Goal: Task Accomplishment & Management: Complete application form

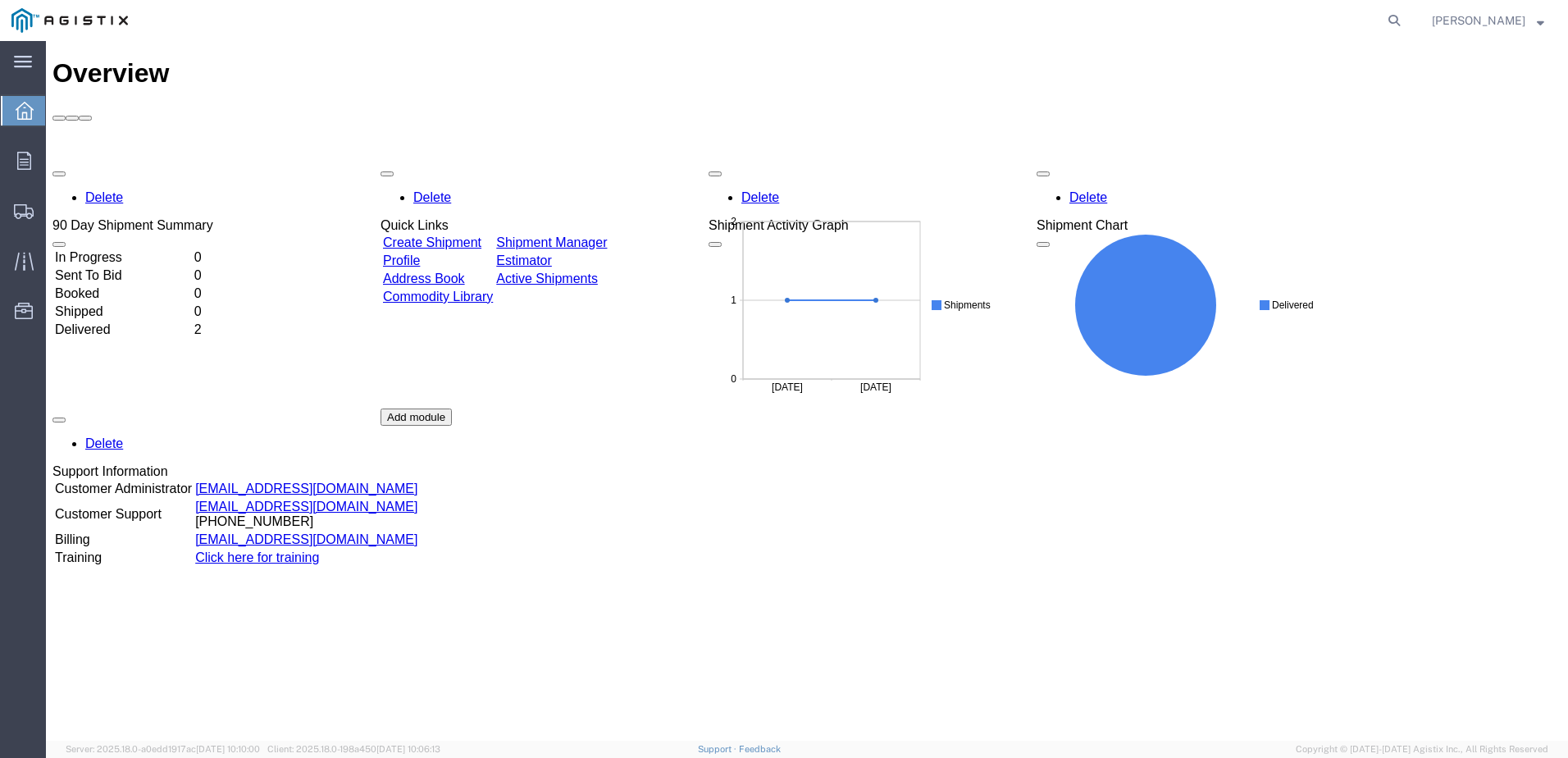
click at [481, 235] on link "Create Shipment" at bounding box center [432, 242] width 98 height 14
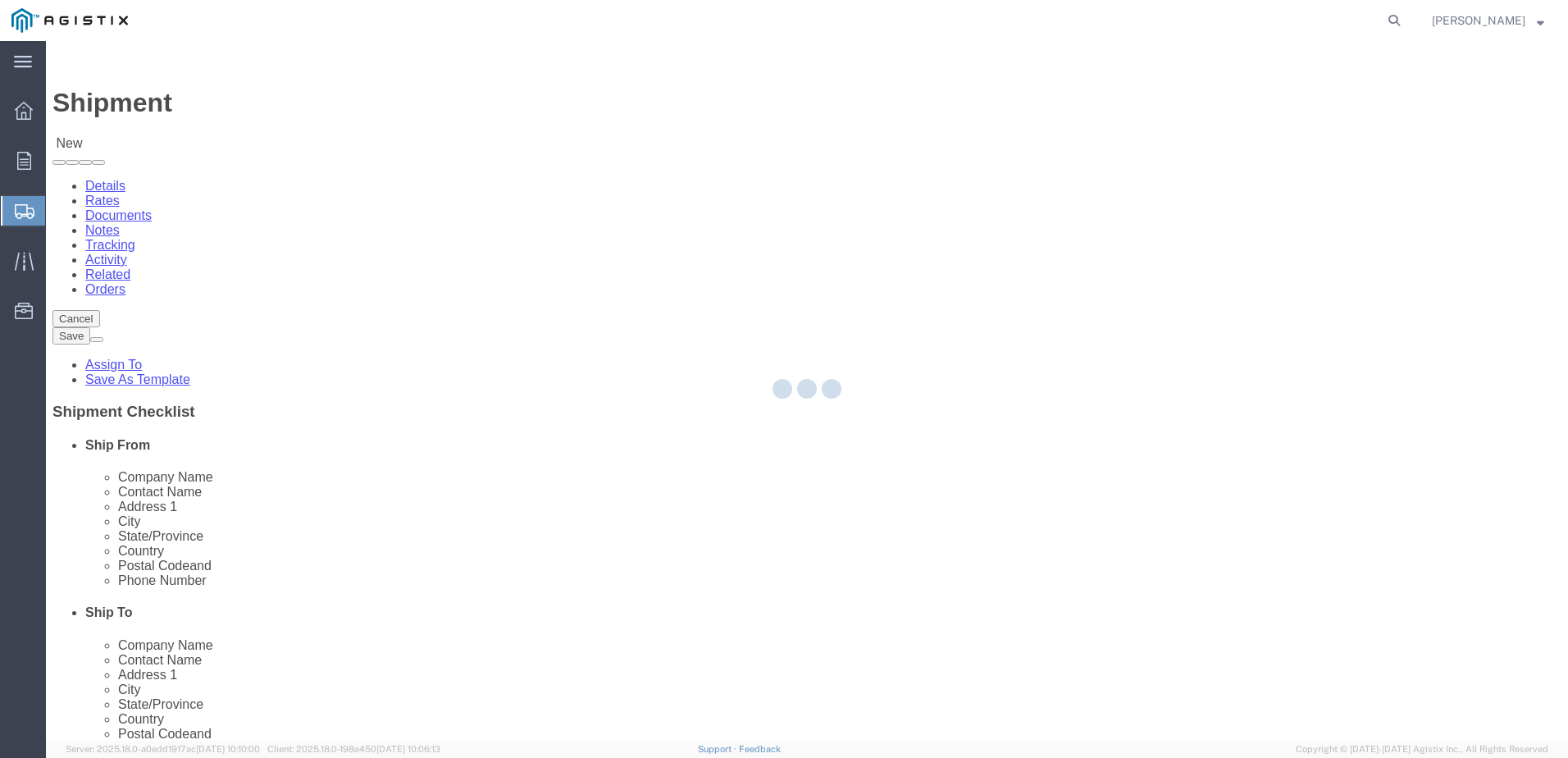
select select
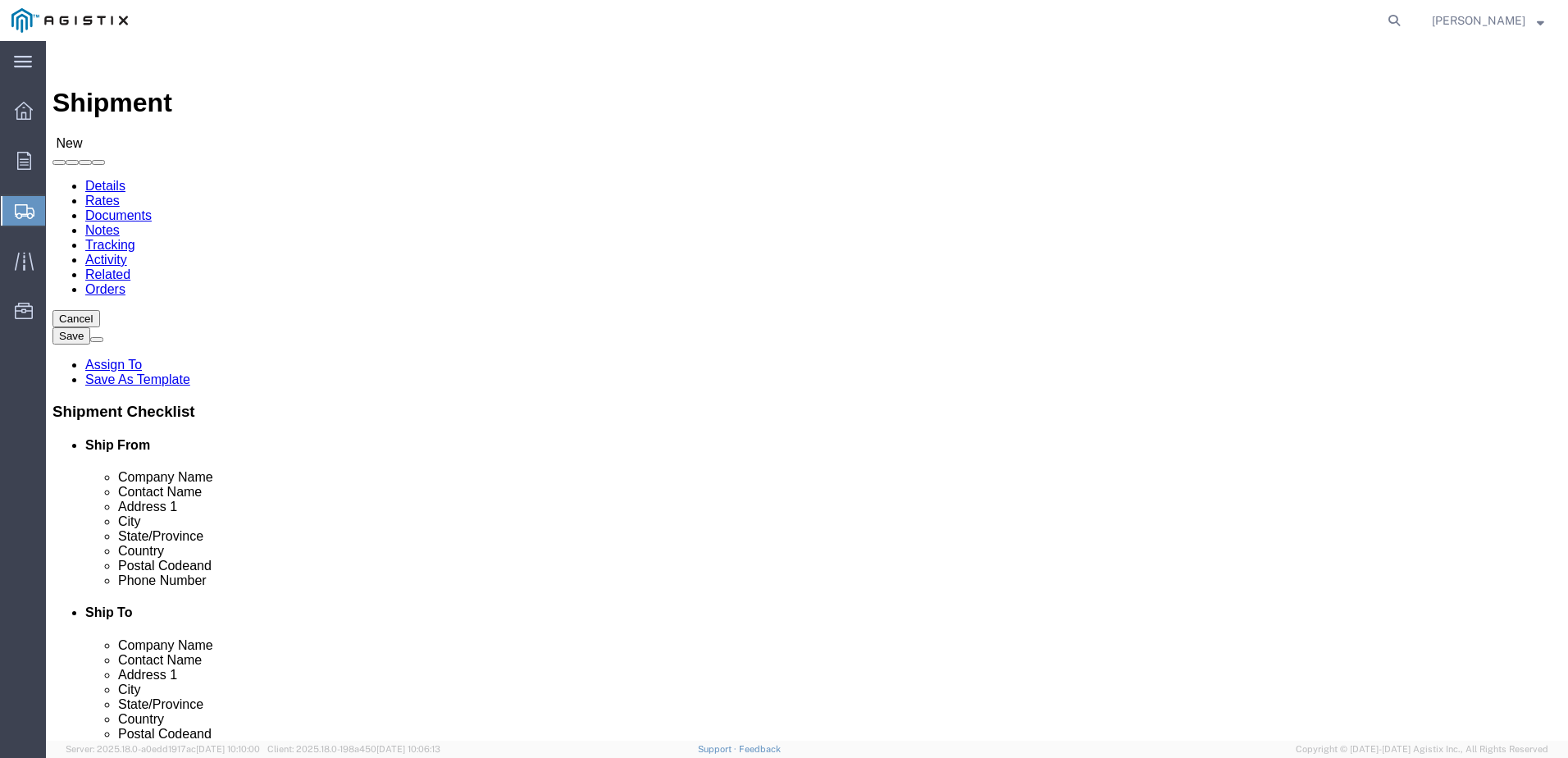
click select "Select American Power Systems, Inc. PG&E"
select select "9596"
click select "Select American Power Systems, Inc. PG&E"
select select "PURCHORD"
select select
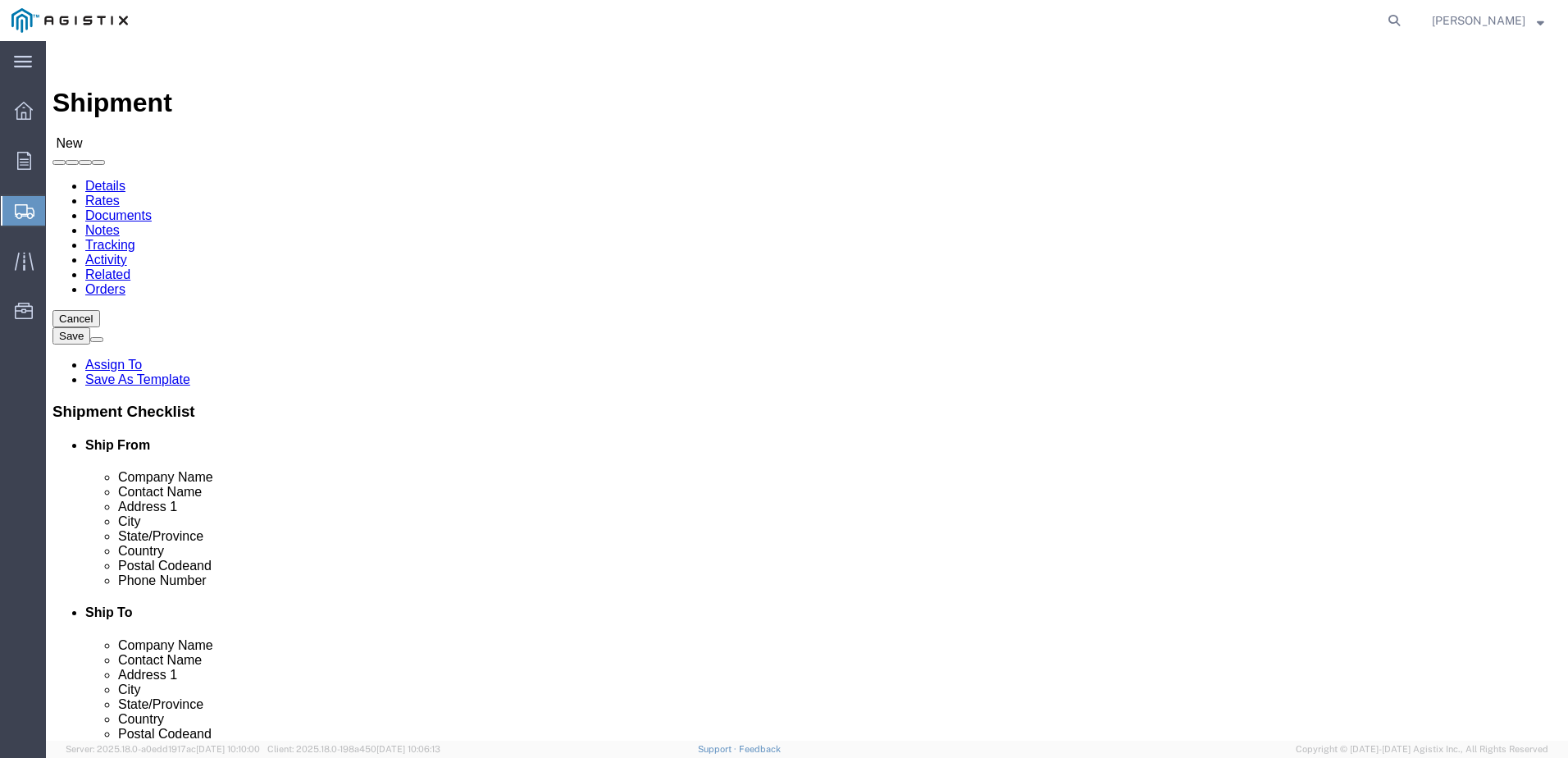
select select
click select "Select All Others Fremont DC Fresno DC Wheatland DC"
select select "23082"
click select "Select All Others Fremont DC Fresno DC Wheatland DC"
click input "text"
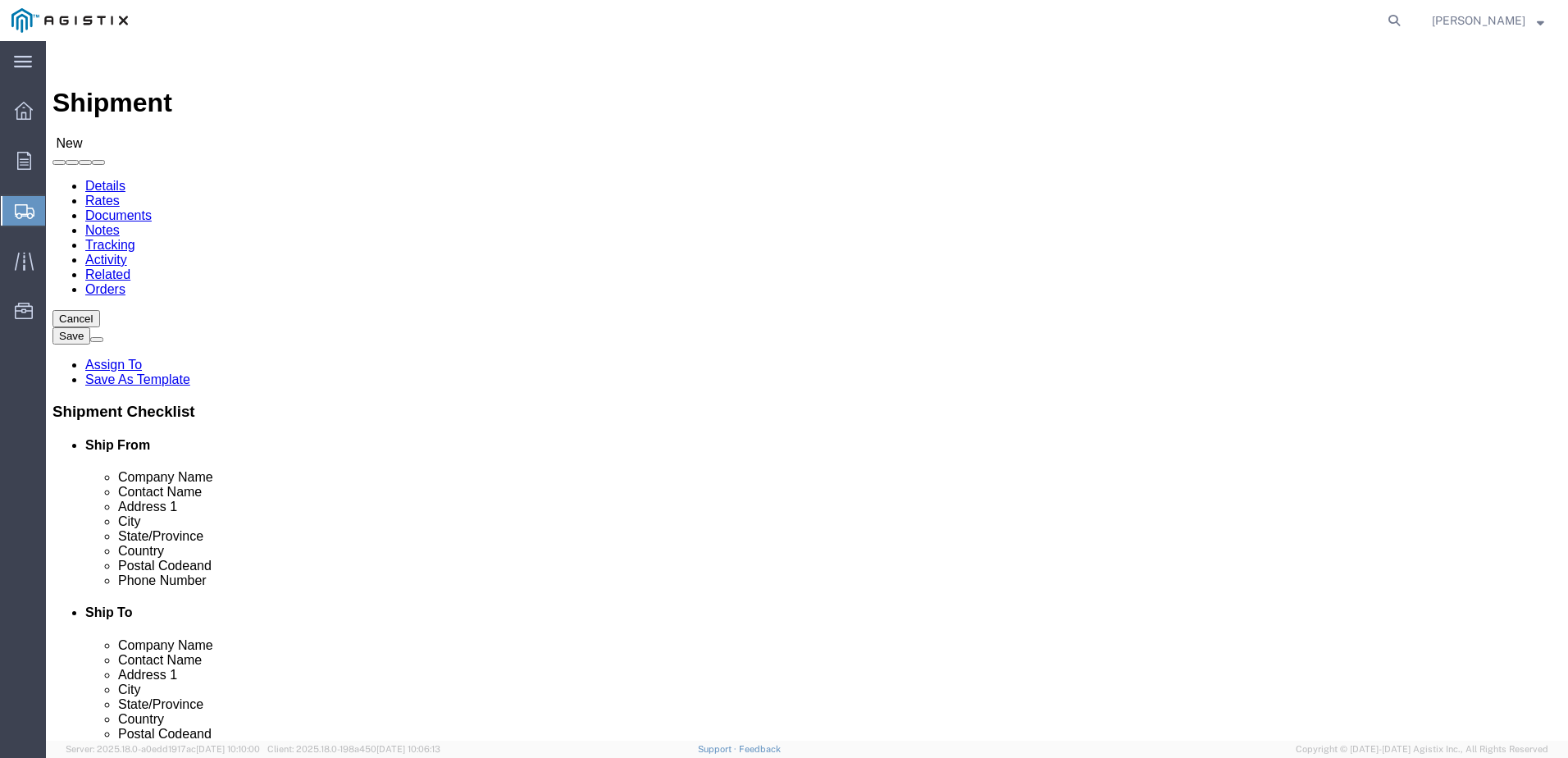
type input "American Power Systems"
type input "Rick"
type input "1627 Industrial Dr. Ste-C"
select select
type input "Stockton"
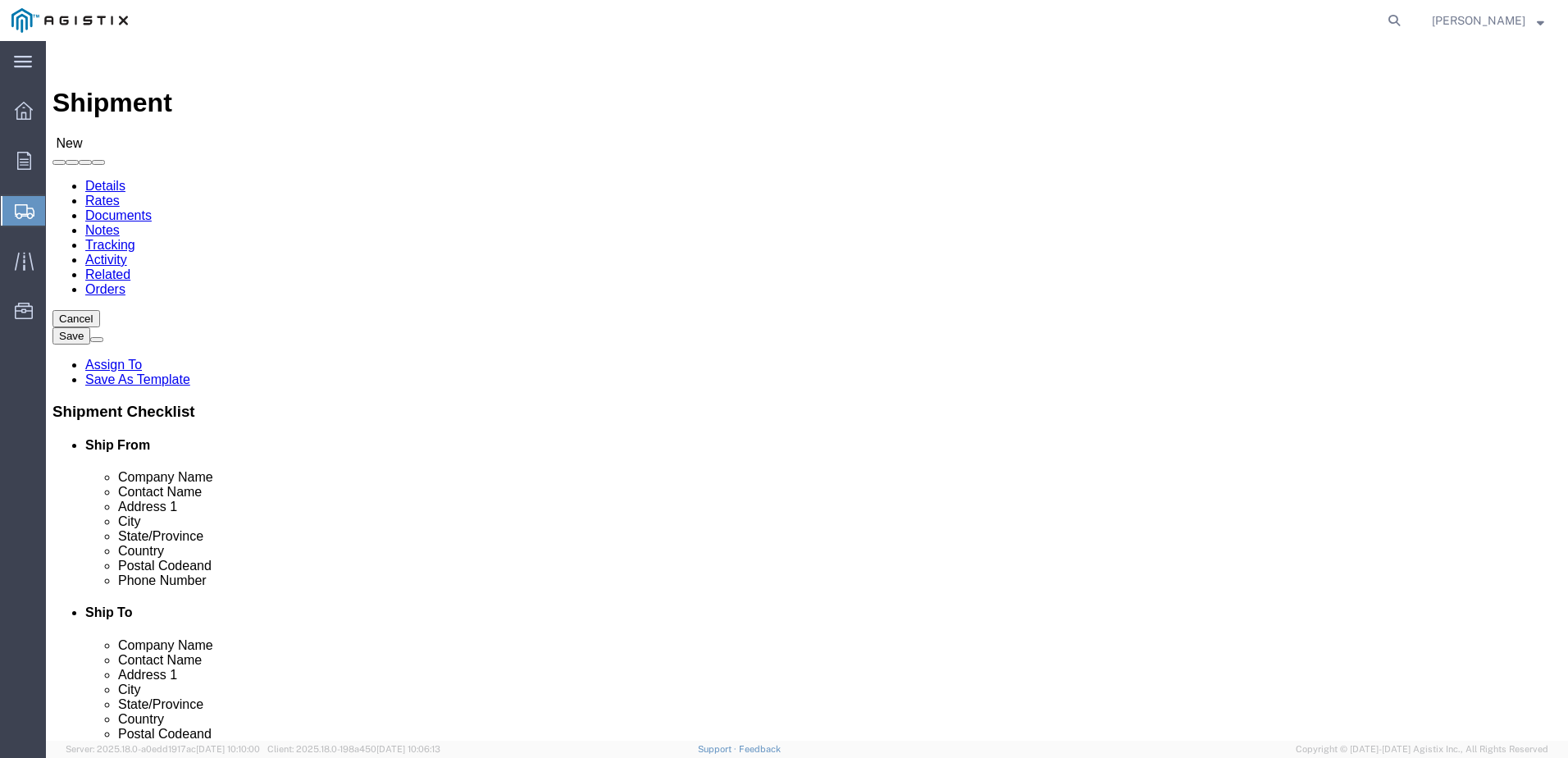
select select
type input "C"
type input "CA"
select select
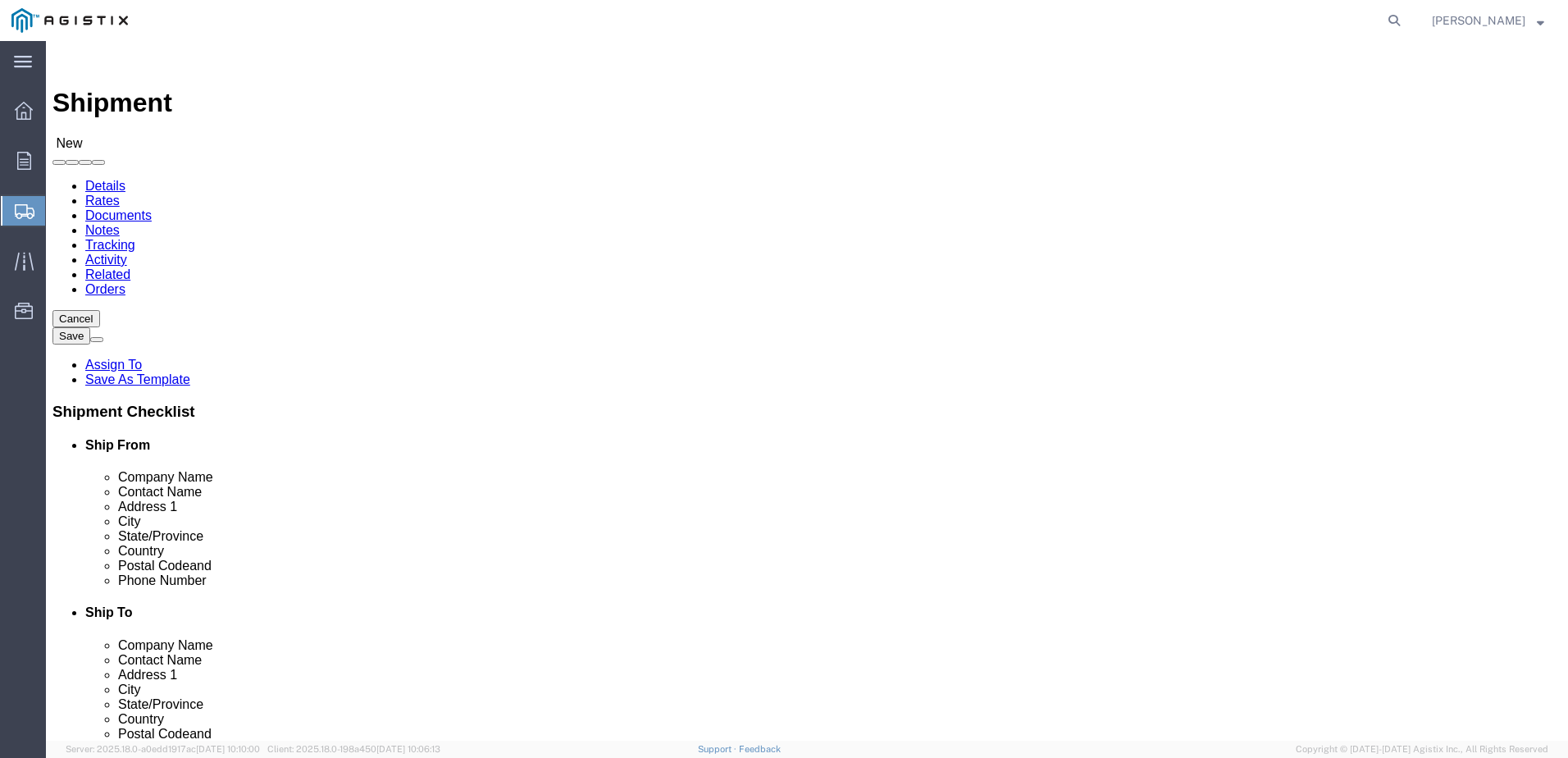
select select "CA"
click input "text"
type input "95206"
select select
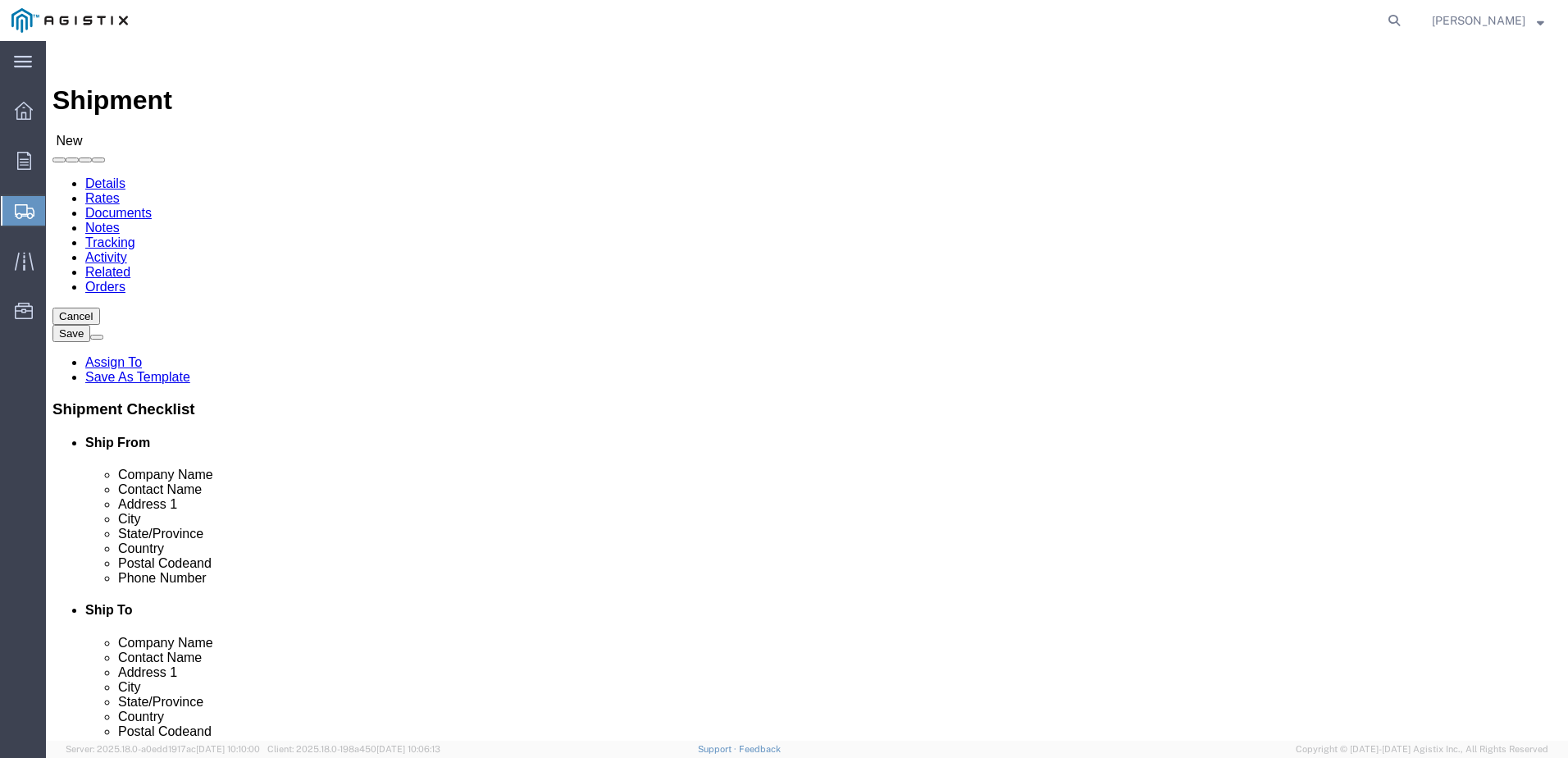
type input "209-467-8999"
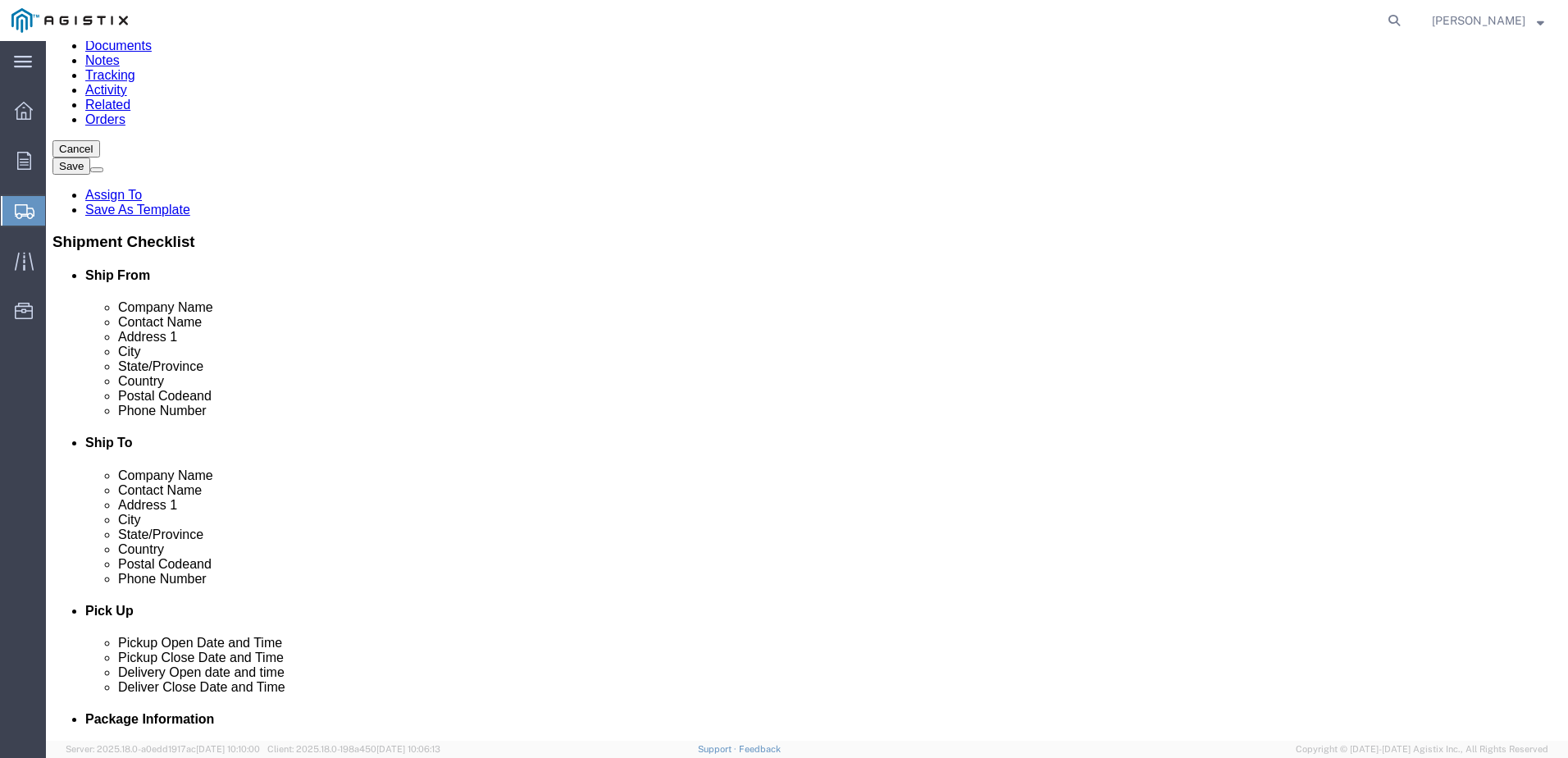
scroll to position [167, 0]
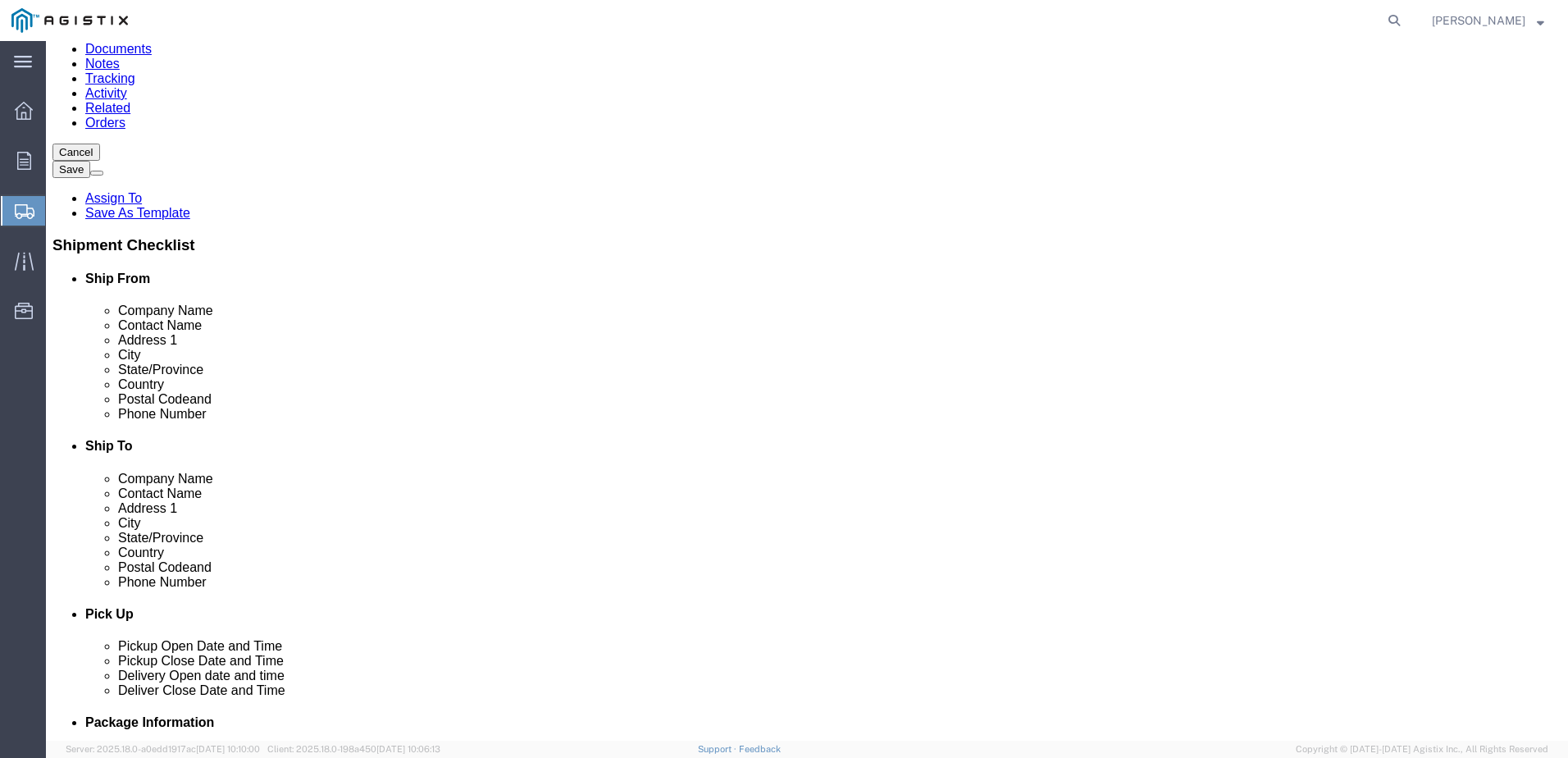
click input "text"
type input "PG&E"
click input "text"
type input "Andres Pelto"
type input "12840 Bill Clark Way Bldg 4"
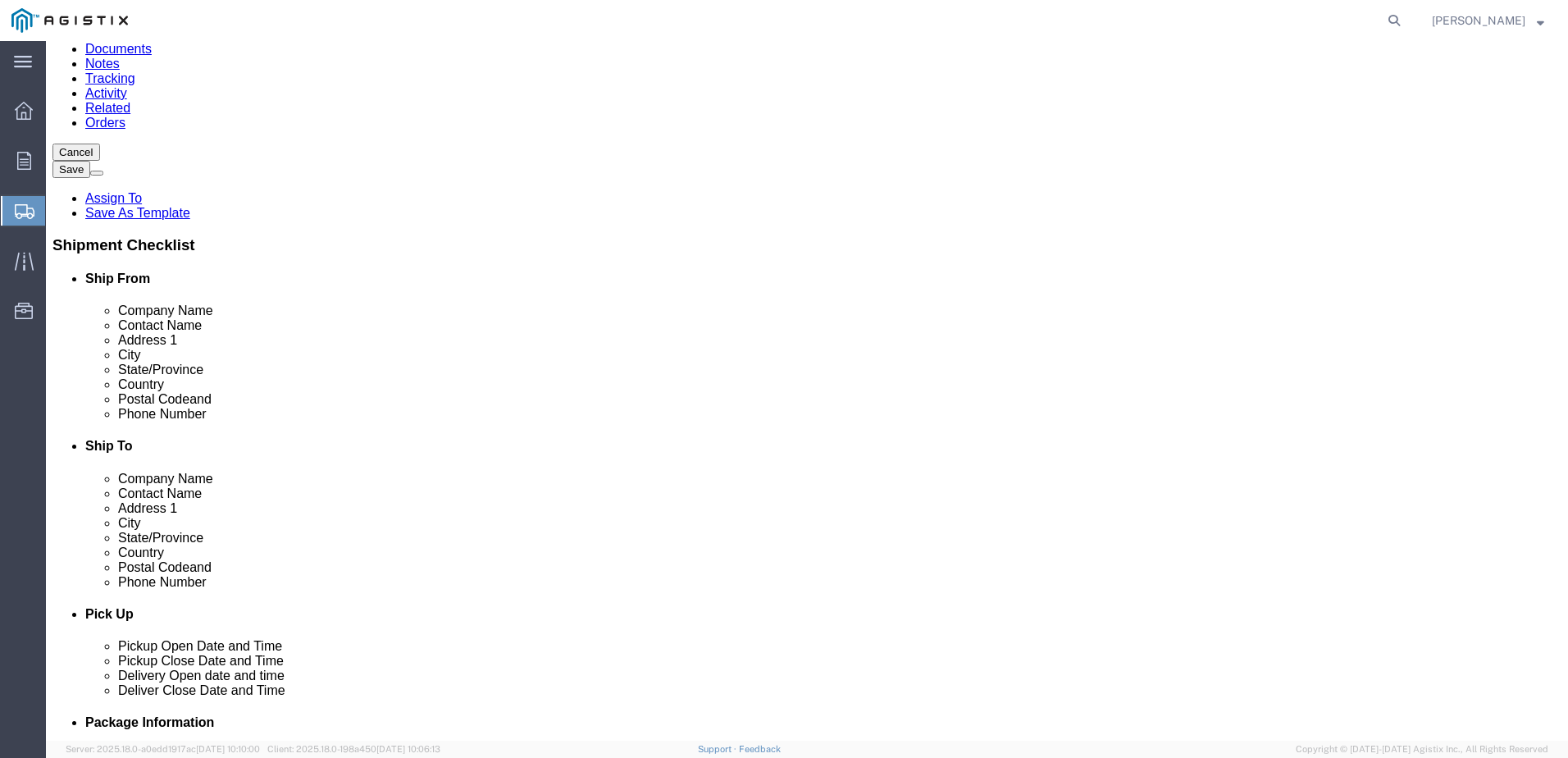
select select
type input "Auburn"
select select
type input "C"
type input "CA"
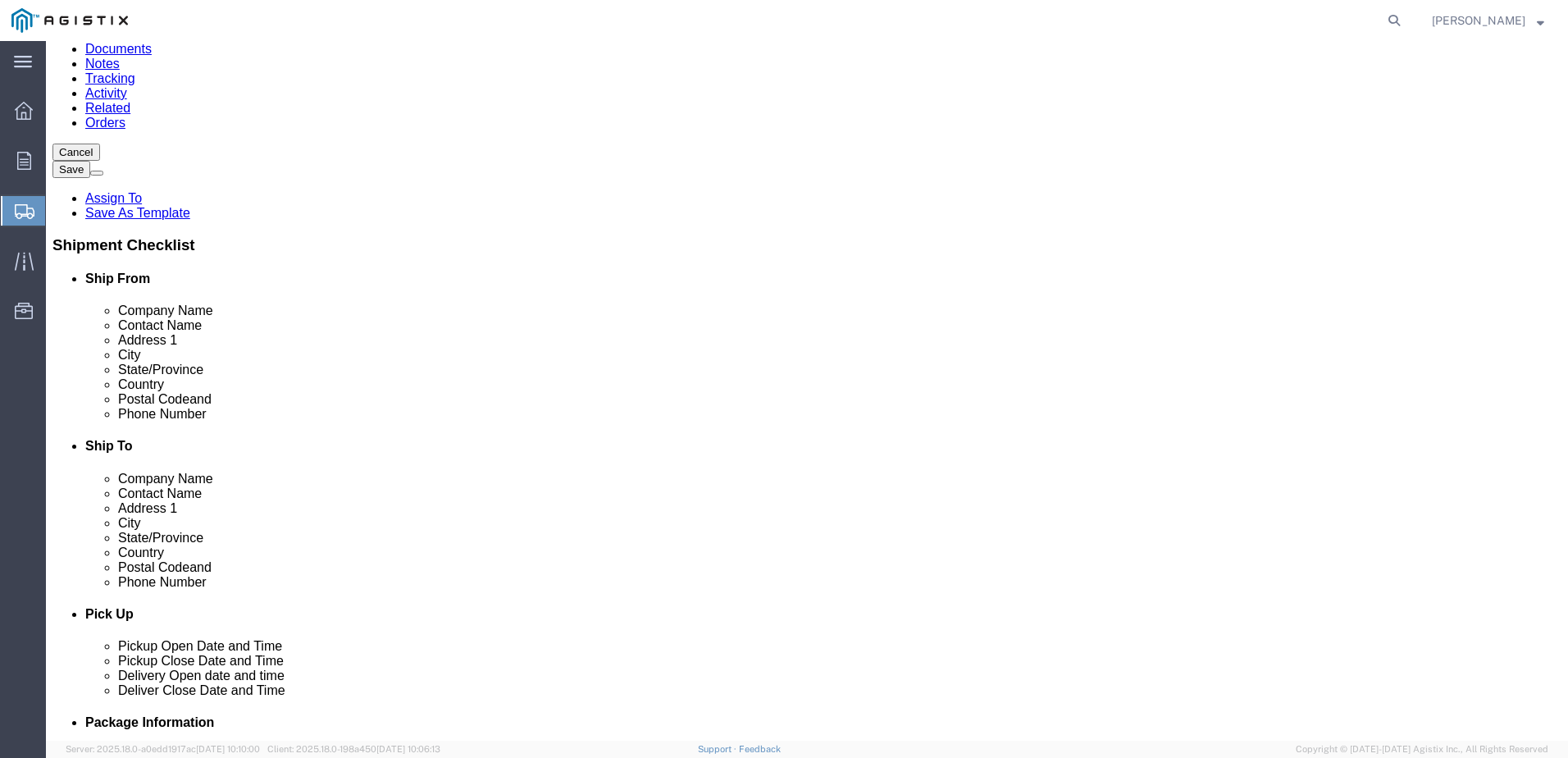
type input "CA"
select select
select select "CA"
click input "Postal Code"
type input "95602"
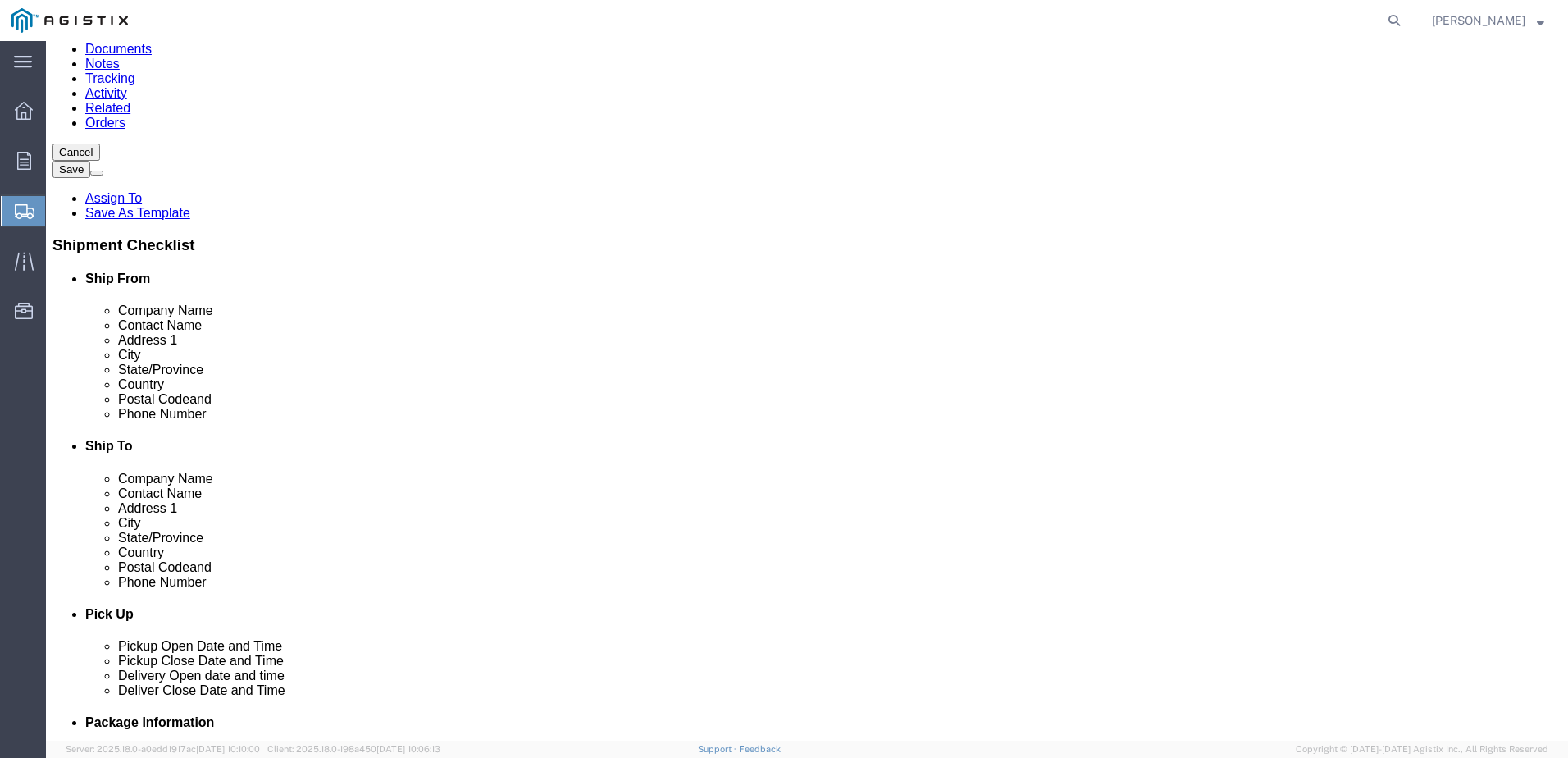
select select
click input "text"
type input "707-382-1190"
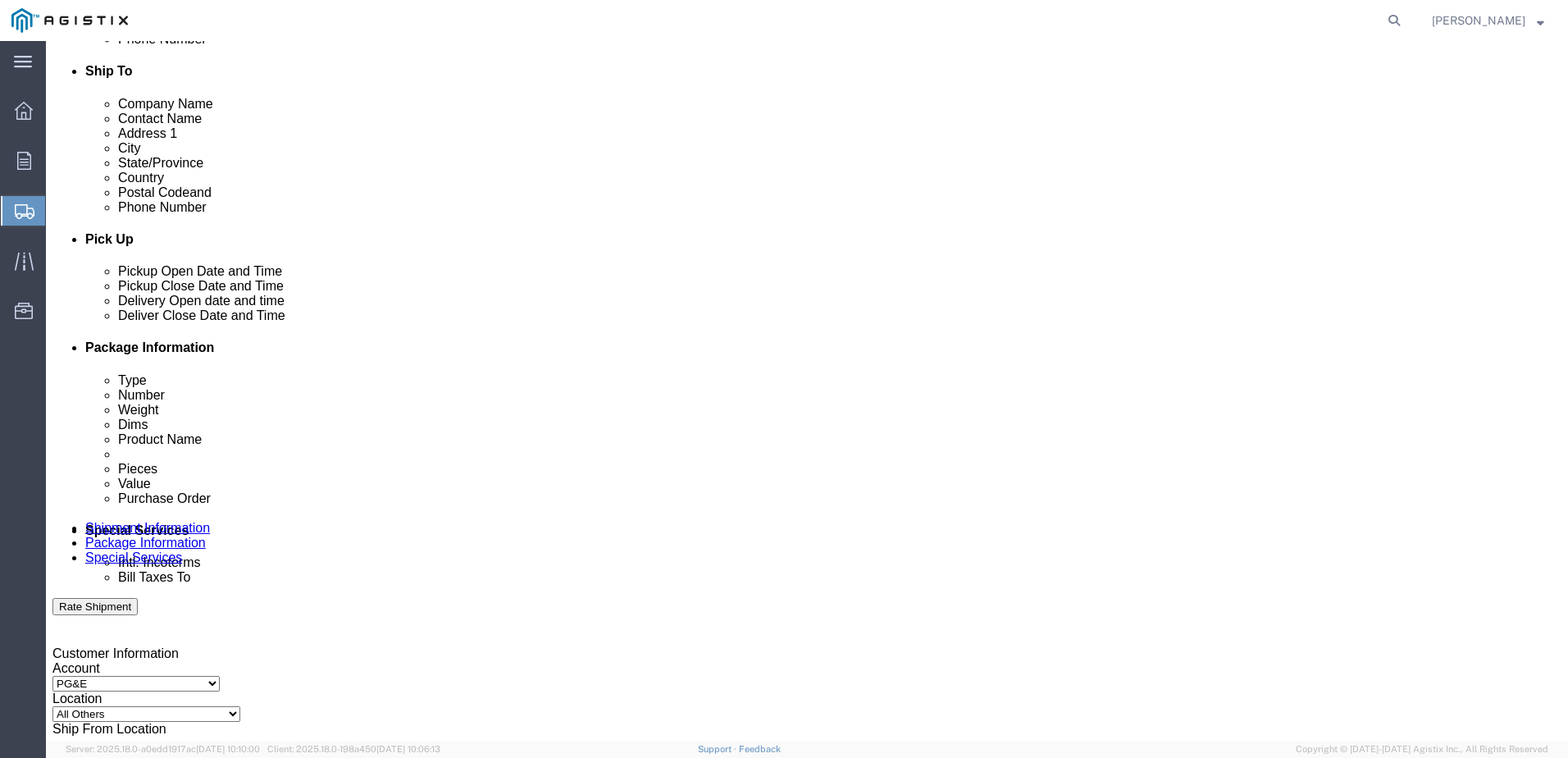
scroll to position [554, 0]
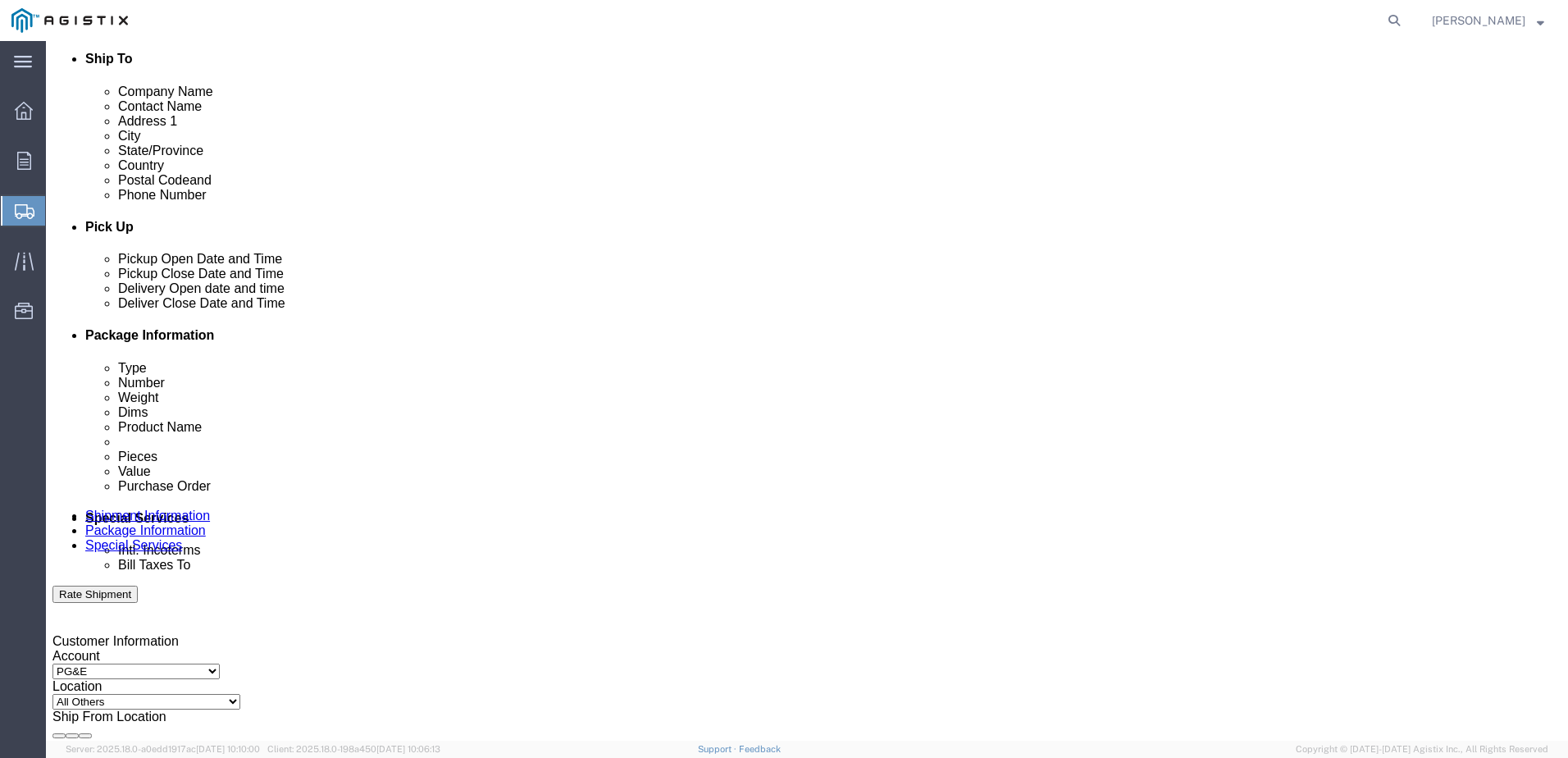
click div "Sep 05 2025 4:00 PM"
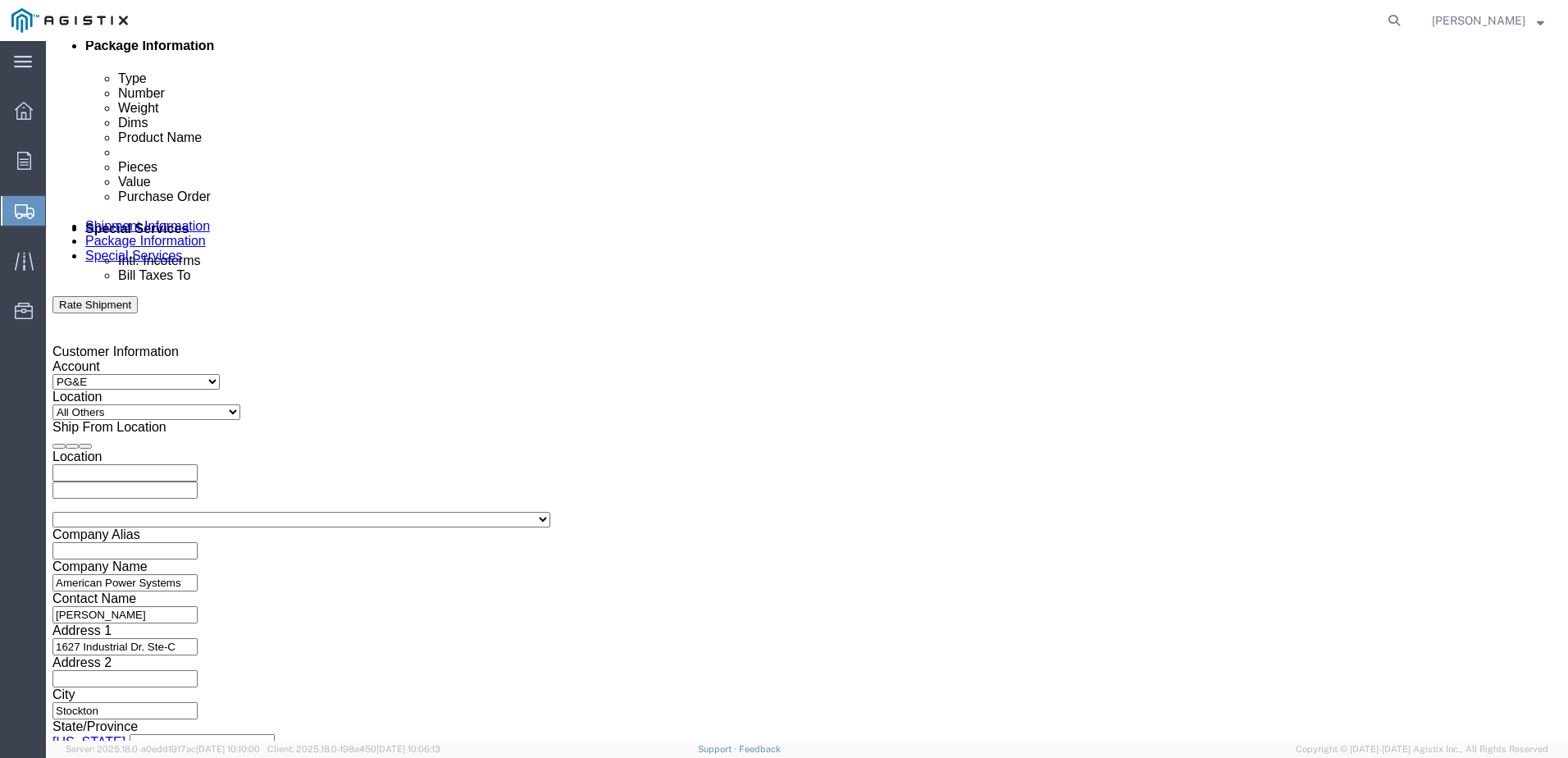
type input "9:00 AM"
click button "Apply"
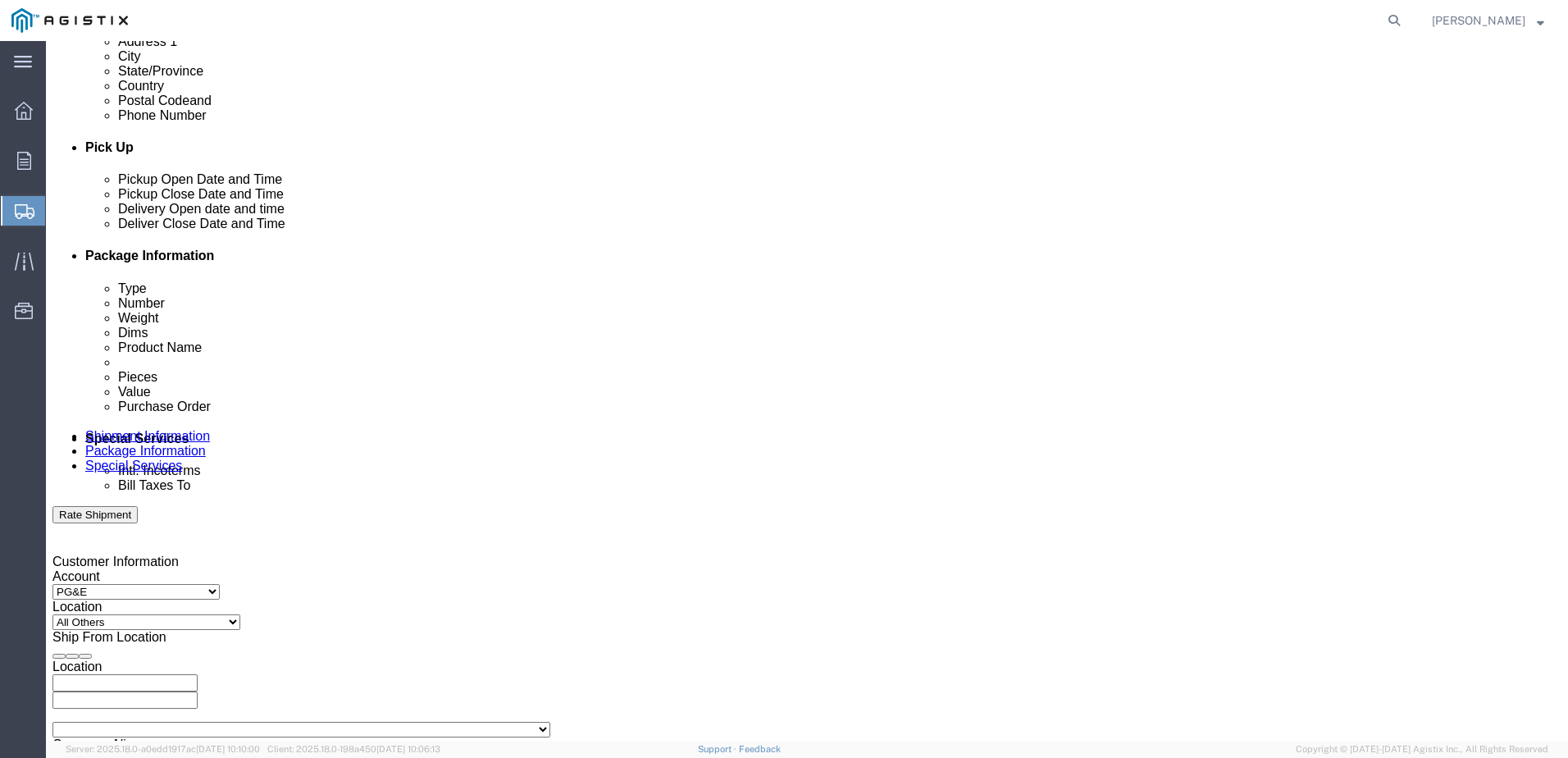
scroll to position [590, 0]
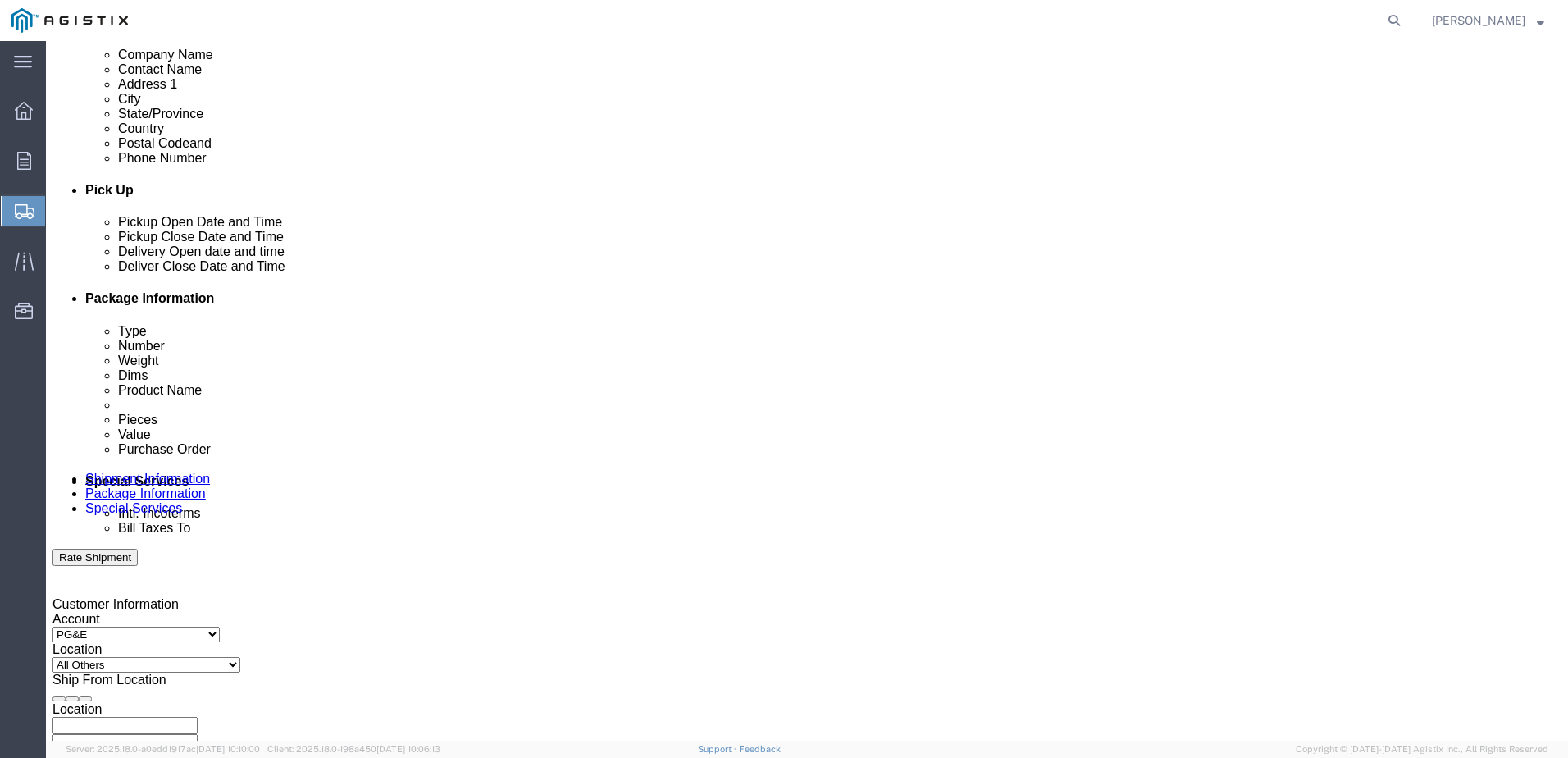
click div "Sep 08 2025 10:00 AM"
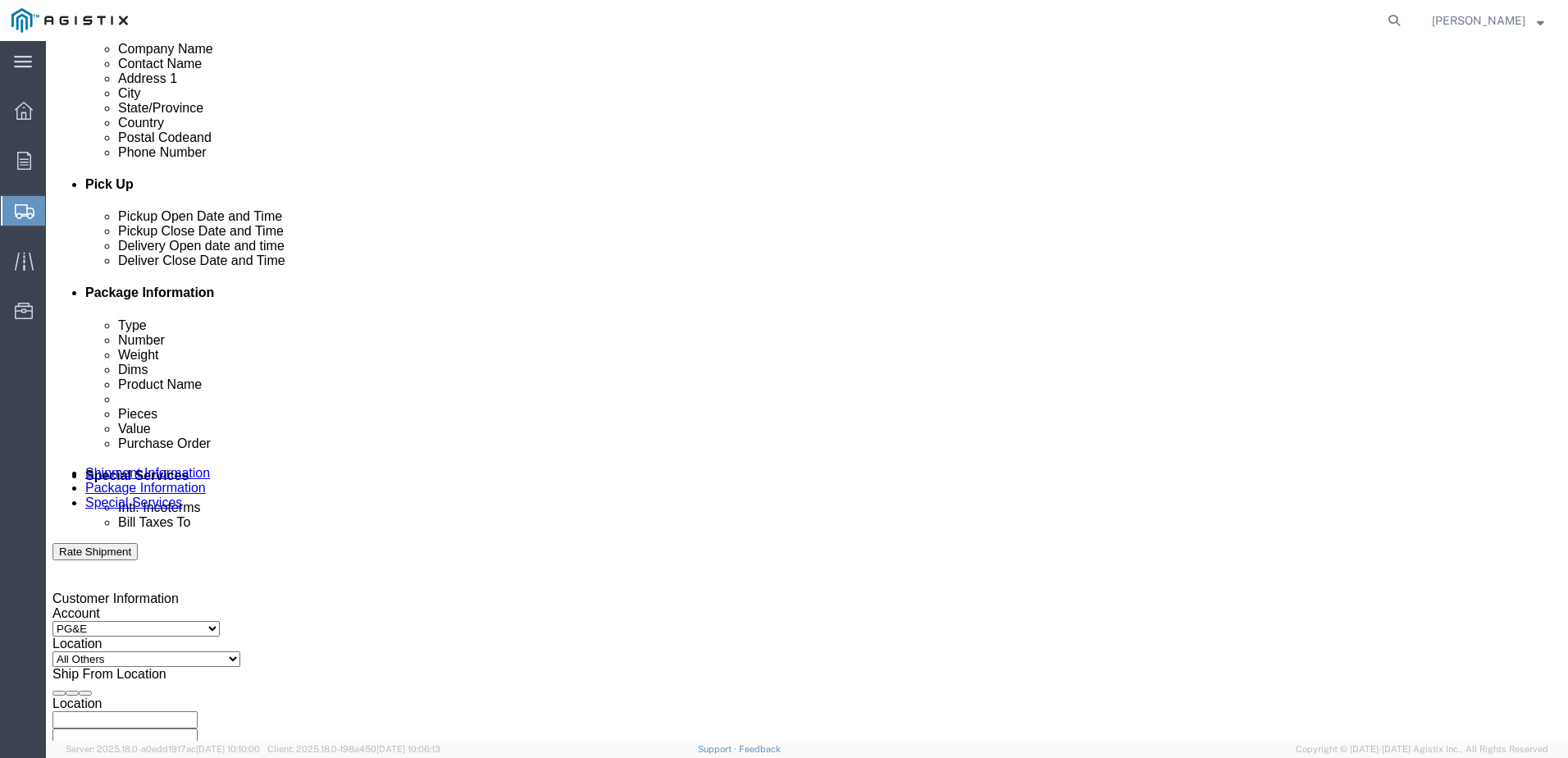
type input "3:30 PM"
click div
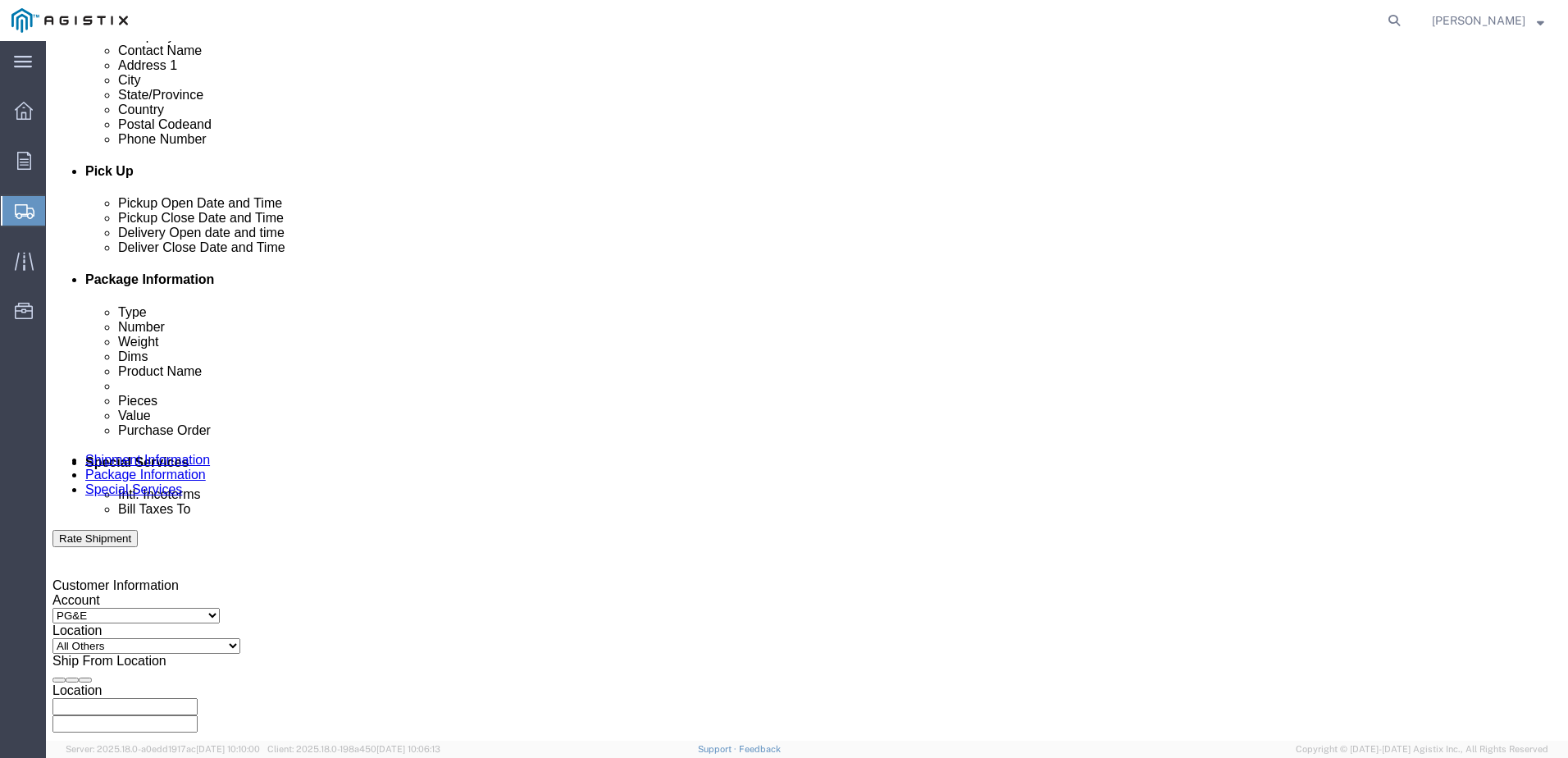
type input "9:00 AM"
click button "Apply"
click div
type input "3:30 PM"
click button "Apply"
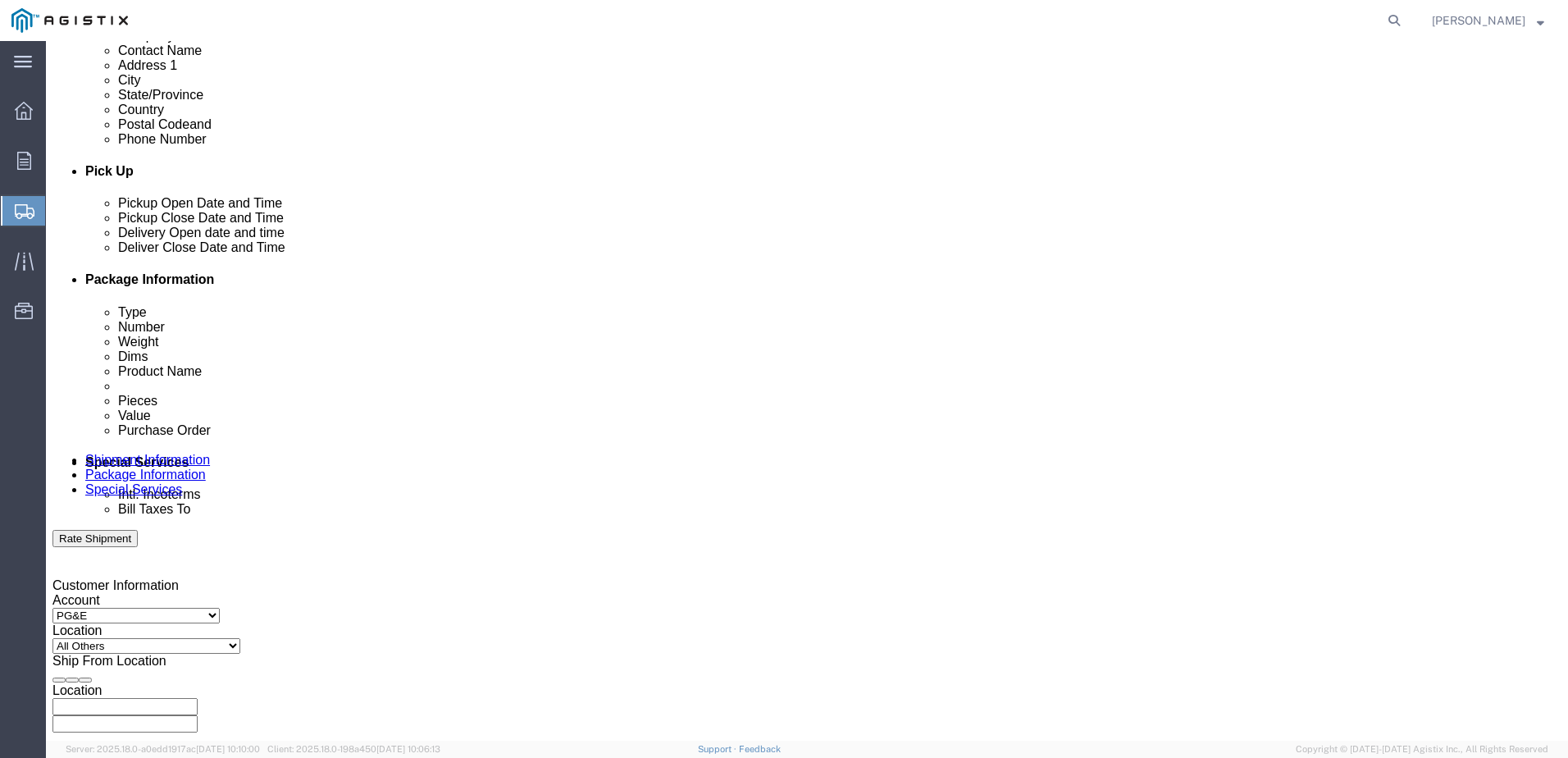
click input "text"
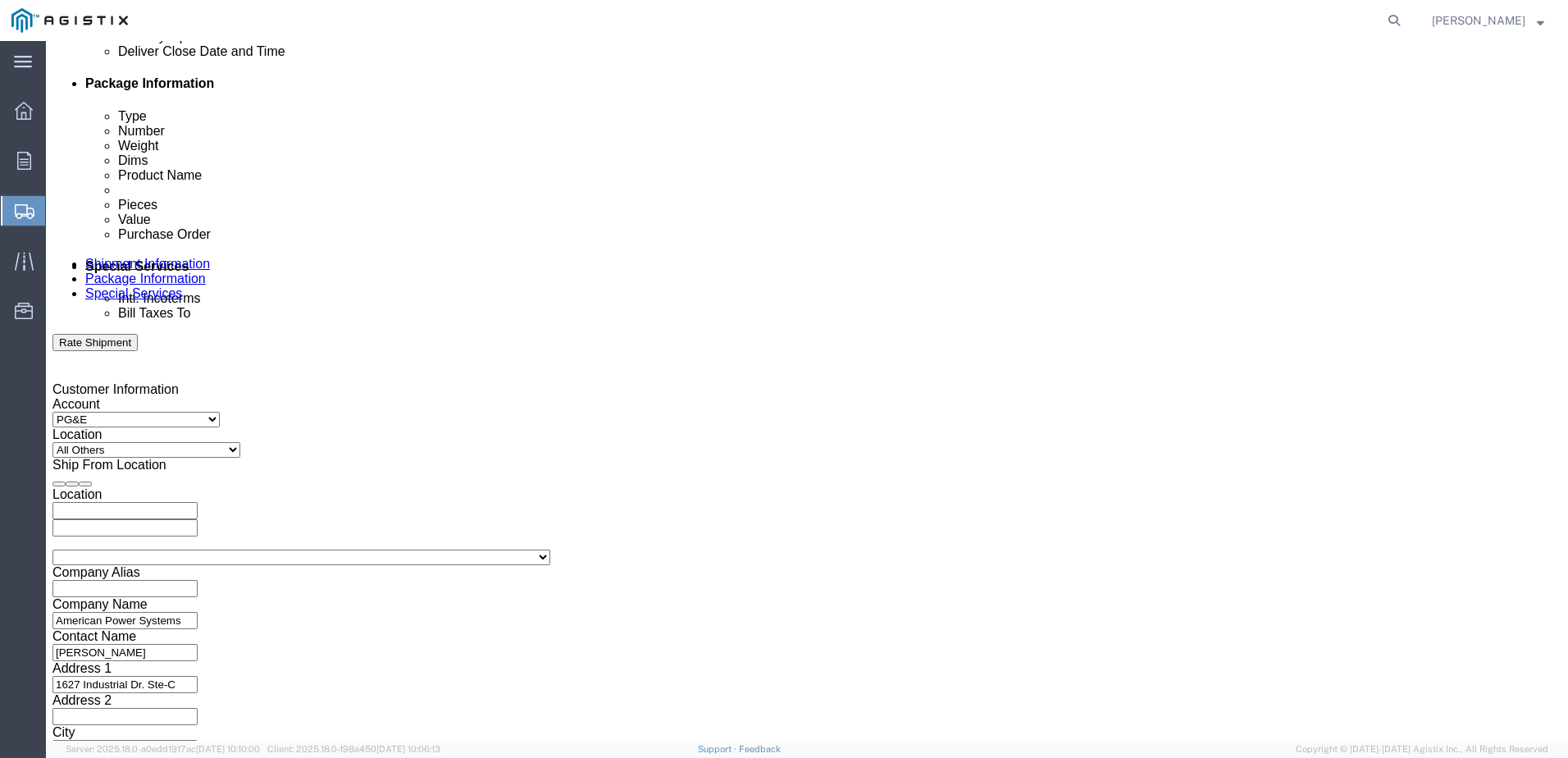
scroll to position [807, 0]
type input "2701236343"
click button "Continue"
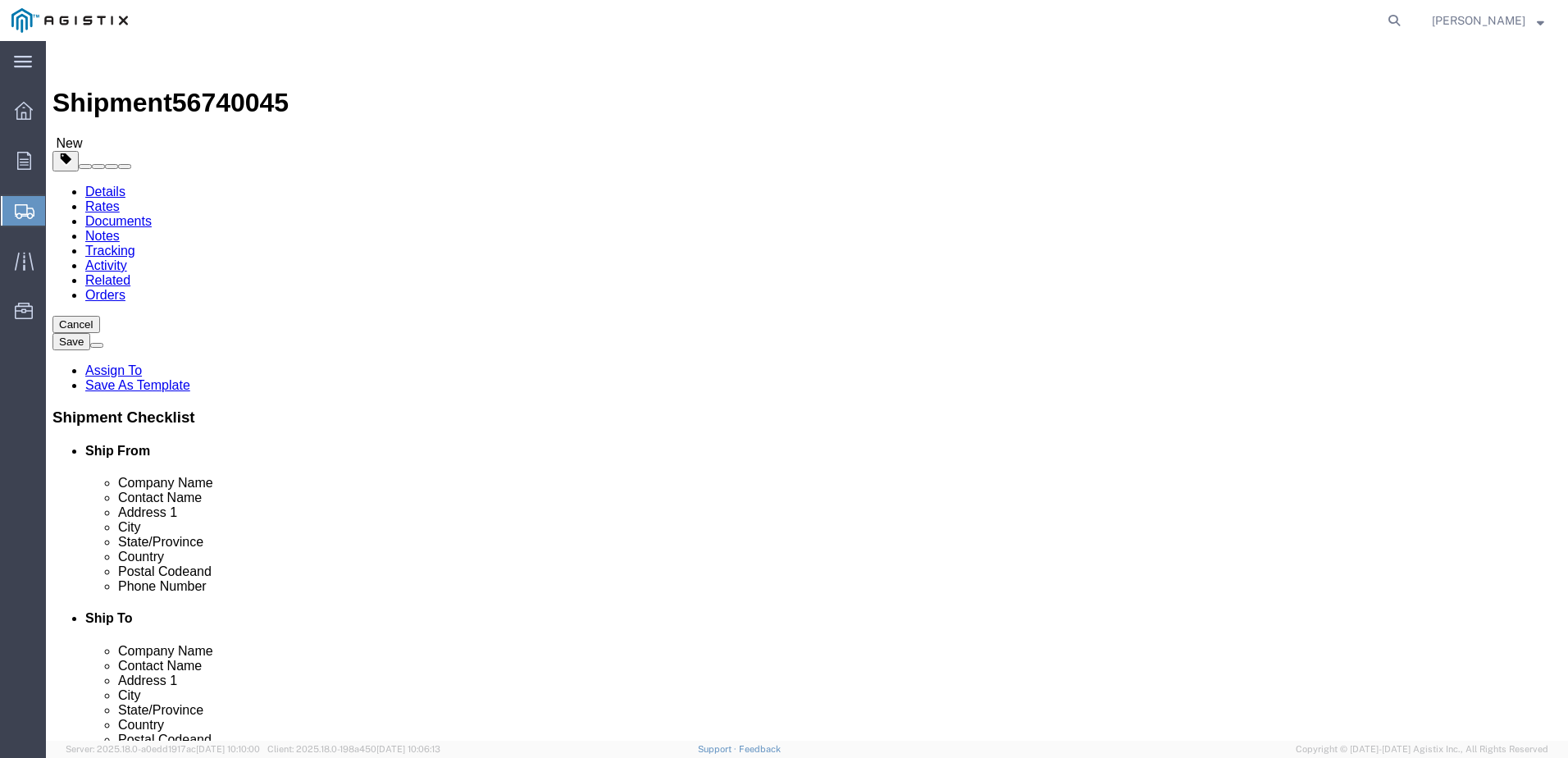
click select "Select Bulk Bundle(s) Cardboard Box(es) Carton(s) Crate(s) Drum(s) (Fiberboard)…"
select select "PSNS"
click select "Select Bulk Bundle(s) Cardboard Box(es) Carton(s) Crate(s) Drum(s) (Fiberboard)…"
click input "text"
type input "1"
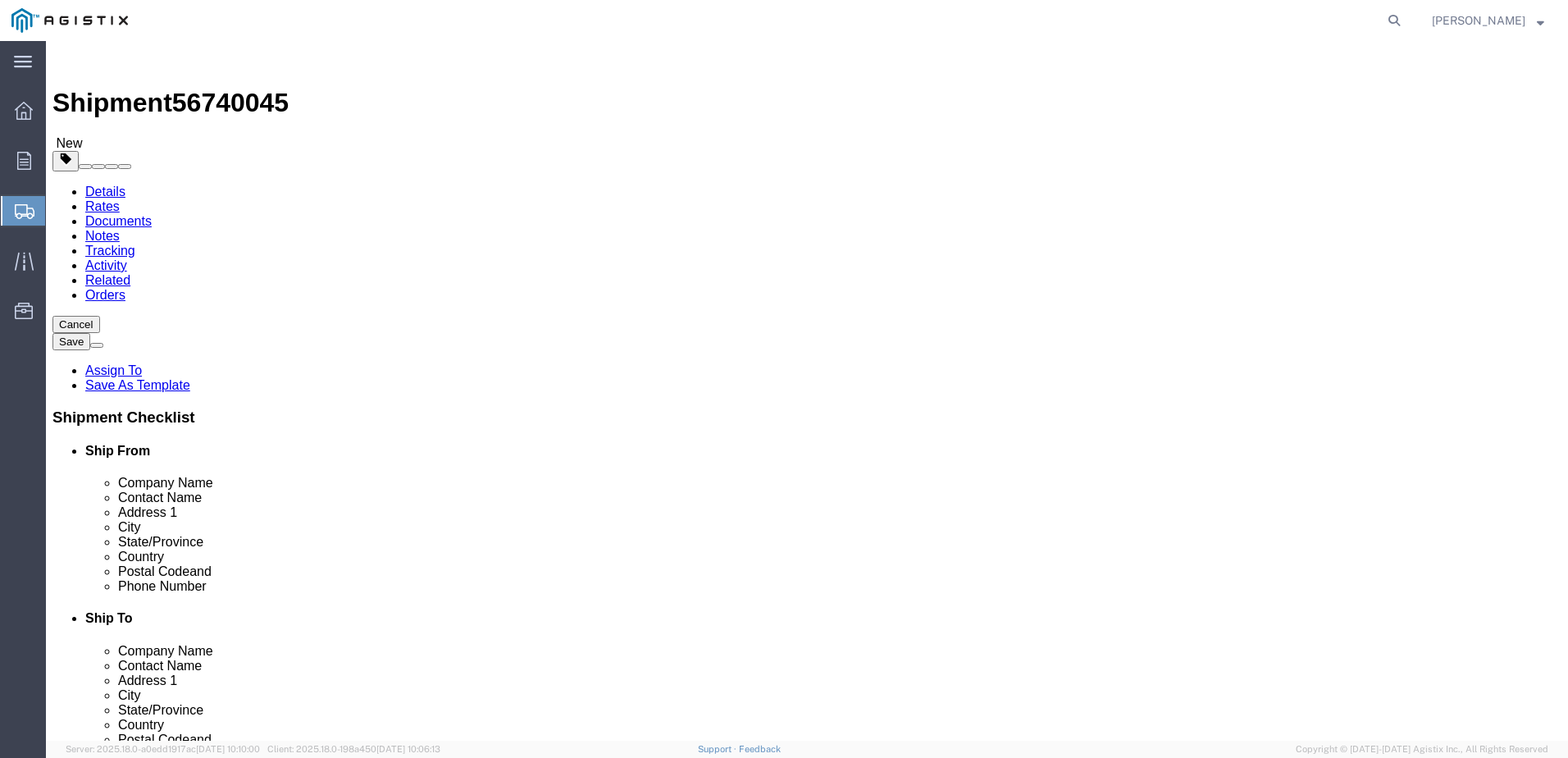
type input "48"
type input "40"
type input "93"
drag, startPoint x: 275, startPoint y: 415, endPoint x: 191, endPoint y: 427, distance: 84.9
click div "Package Type Select Bulk Bundle(s) Cardboard Box(es) Carton(s) Crate(s) Drum(s)…"
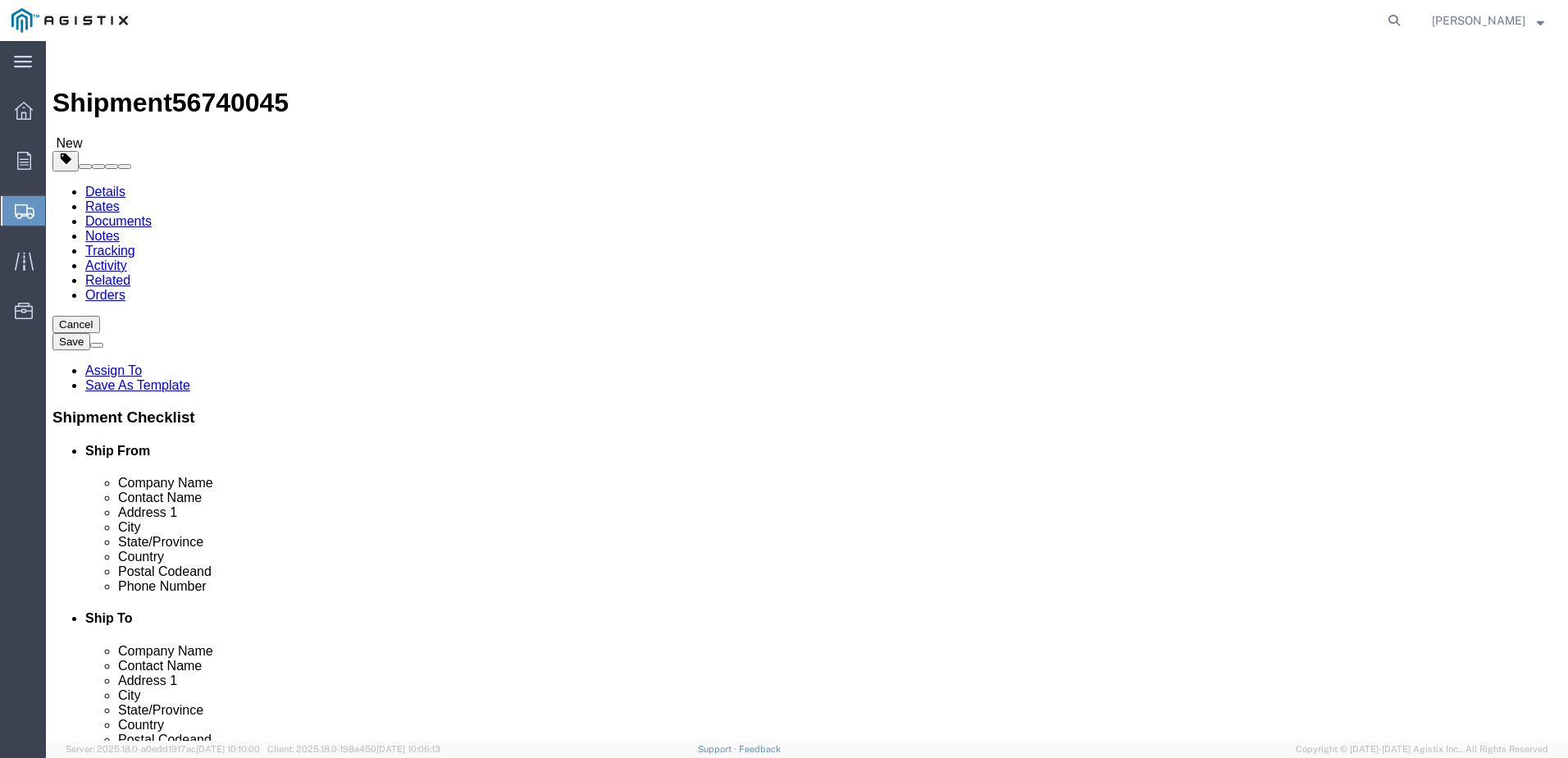
type input "190"
click link "Add Content"
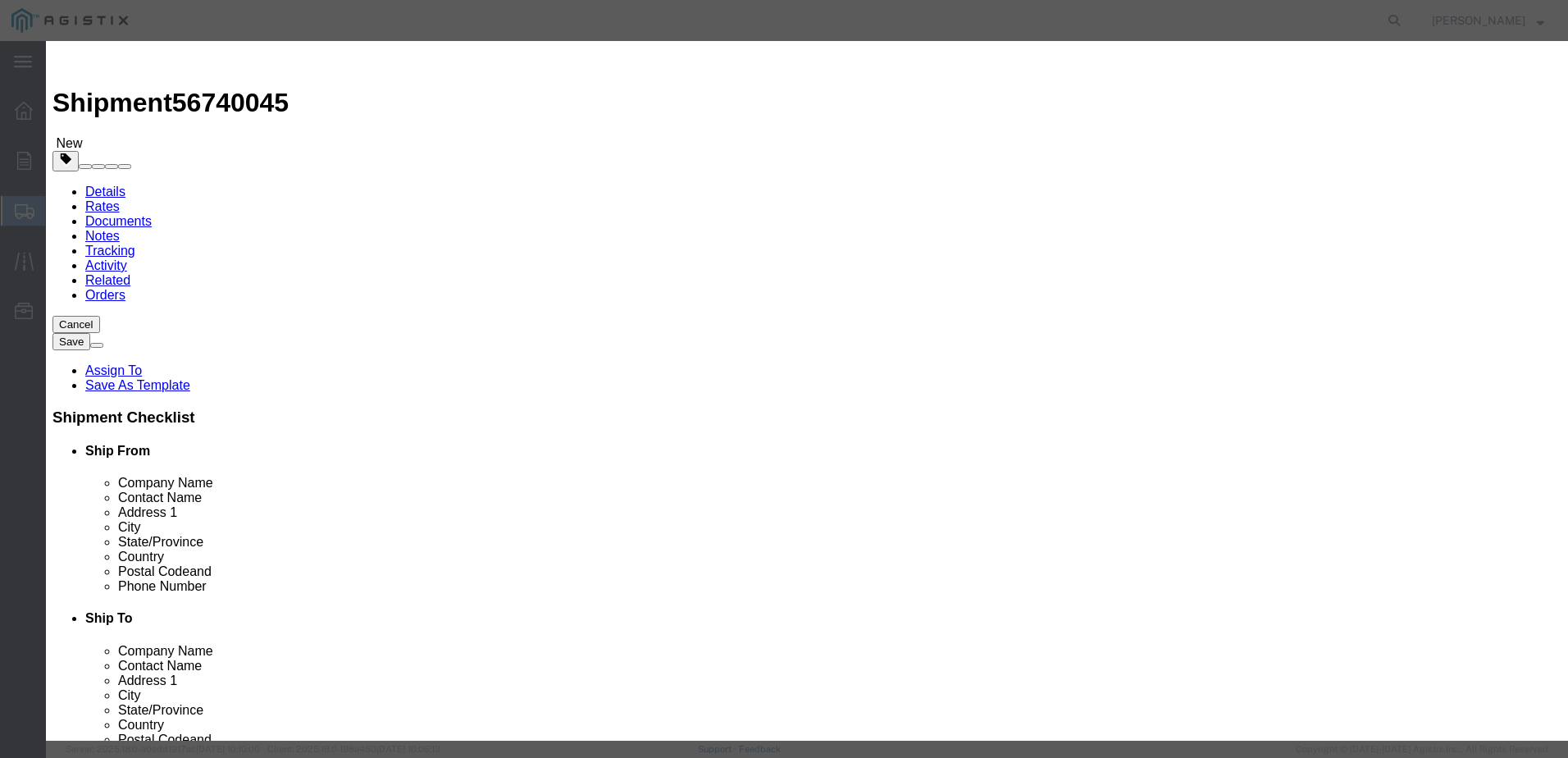
click input "text"
type input "Elecronics & Rack"
type input "1"
type input "4426.00"
select select "USD"
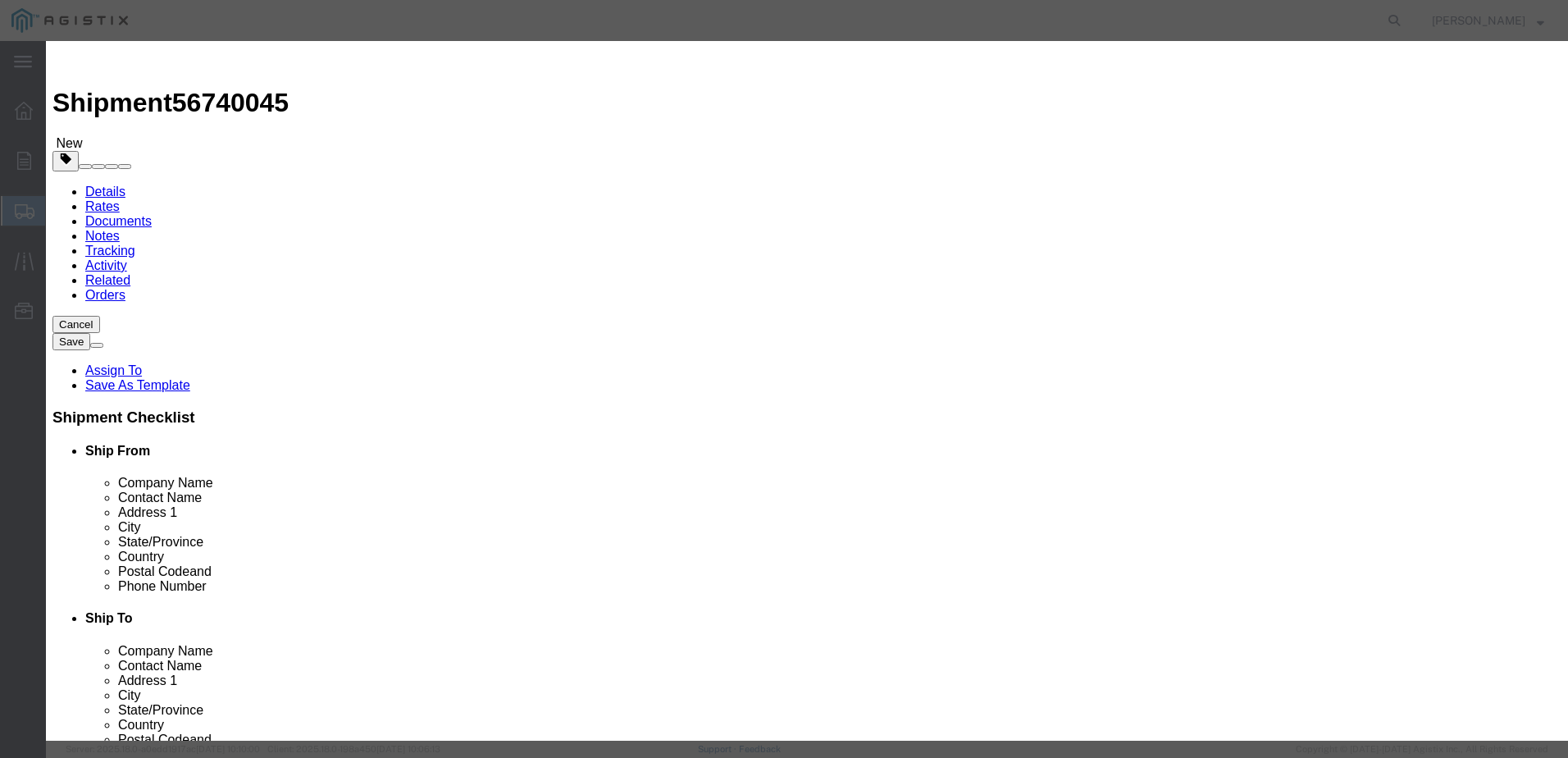
click select "Select 50 55 60 65 70 85 92.5 100 125 175 250 300 400"
select select "100"
click select "Select 50 55 60 65 70 85 92.5 100 125 175 250 300 400"
drag, startPoint x: 595, startPoint y: 124, endPoint x: 462, endPoint y: 124, distance: 133.0
click div "Product Name Elecronics & Rack"
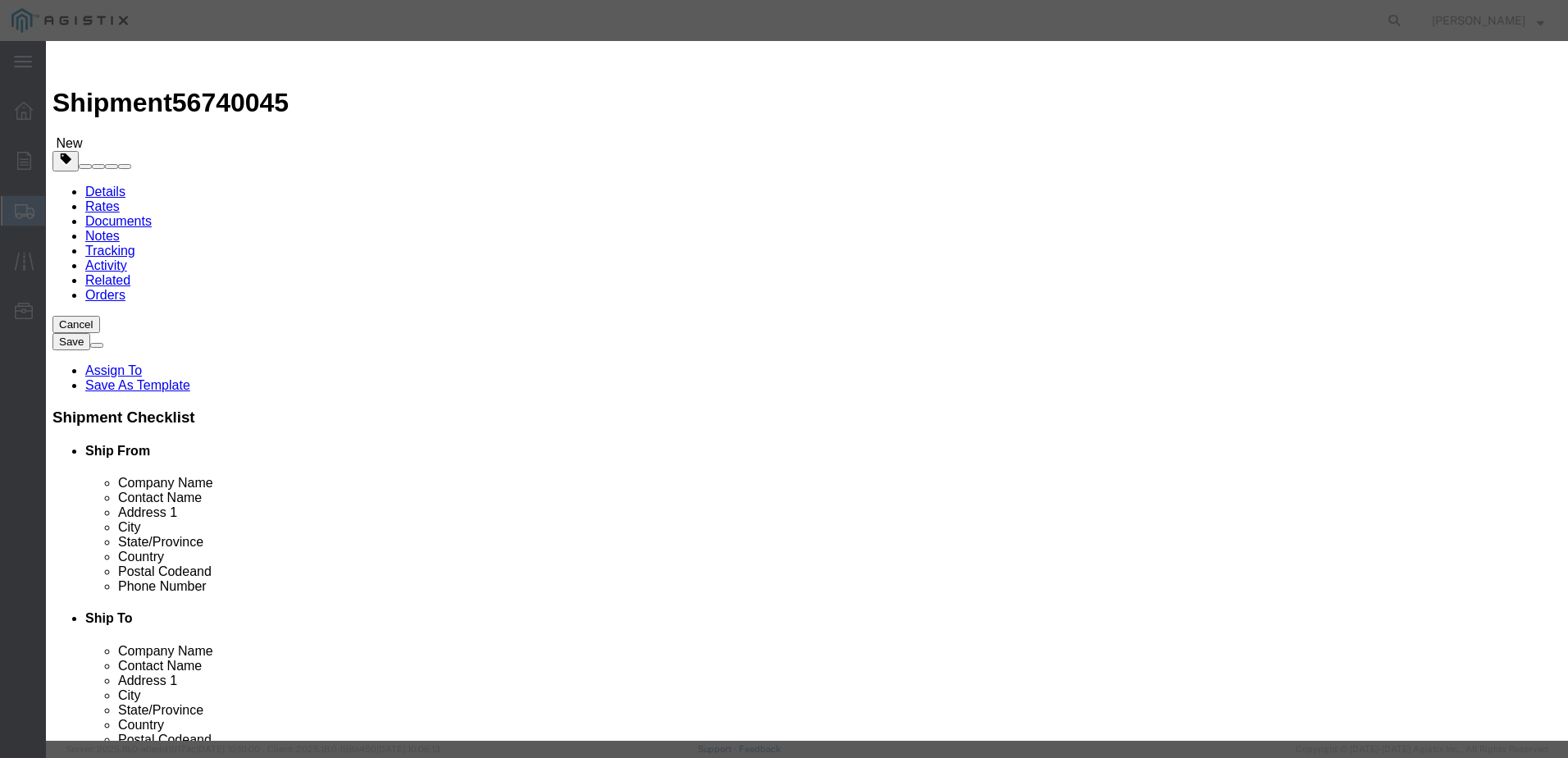
click textarea
paste textarea "Elecronics & Rack"
type textarea "Elecronics & Rack"
click body "Shipment 56740045 New Details Rates Documents Notes Tracking Activity Related O…"
click button "Save & Close"
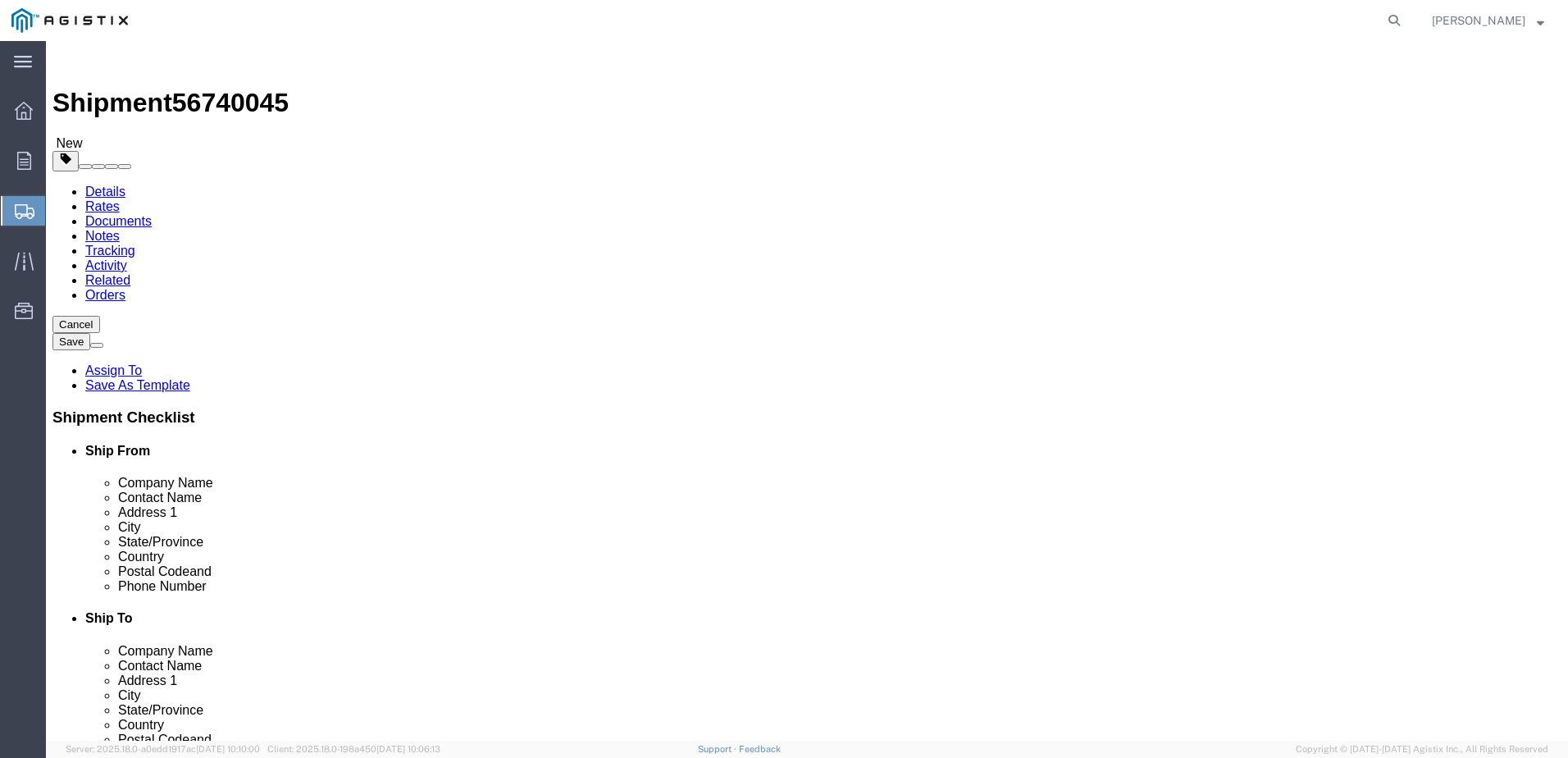
click button "Rate Shipment"
